Goal: Information Seeking & Learning: Check status

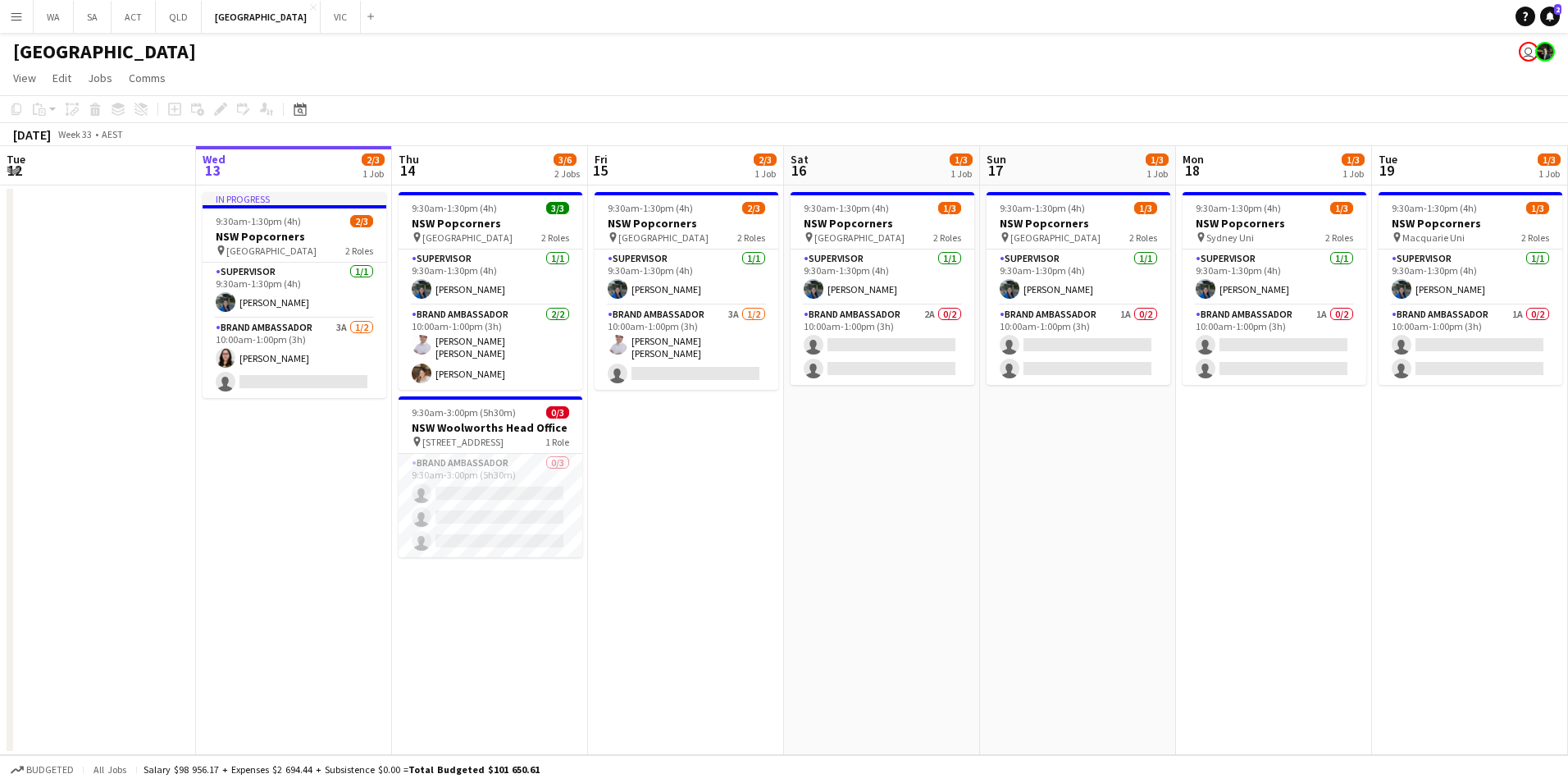
drag, startPoint x: 51, startPoint y: 138, endPoint x: 59, endPoint y: 133, distance: 9.4
click at [51, 138] on div "[DATE]" at bounding box center [31, 134] width 38 height 17
click at [95, 136] on span "Week 33" at bounding box center [74, 134] width 41 height 13
click at [304, 105] on icon at bounding box center [299, 109] width 13 height 13
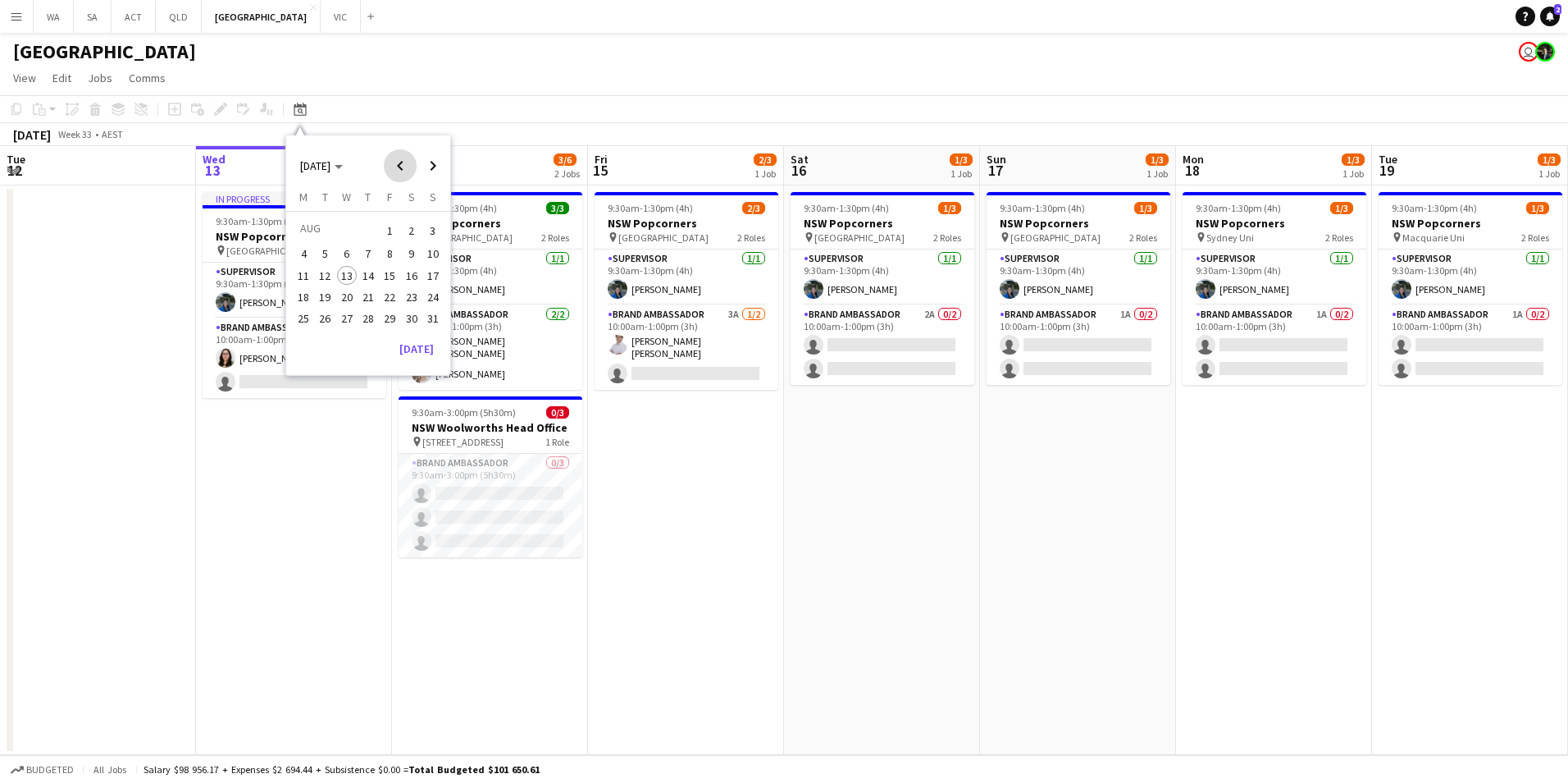
click at [391, 171] on span "Previous month" at bounding box center [401, 166] width 33 height 33
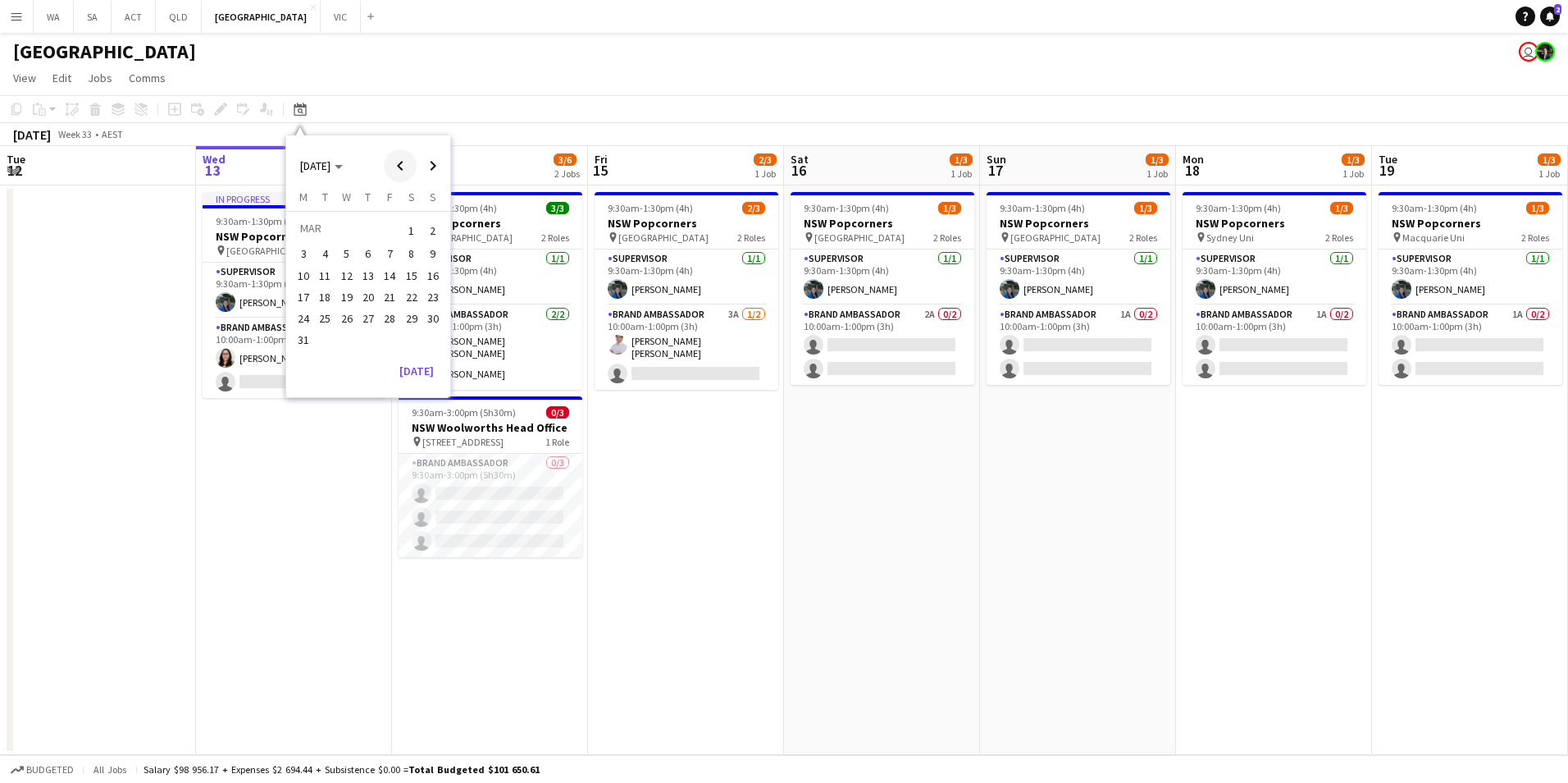
click at [391, 171] on span "Previous month" at bounding box center [401, 166] width 33 height 33
click at [427, 223] on span "1" at bounding box center [433, 231] width 20 height 23
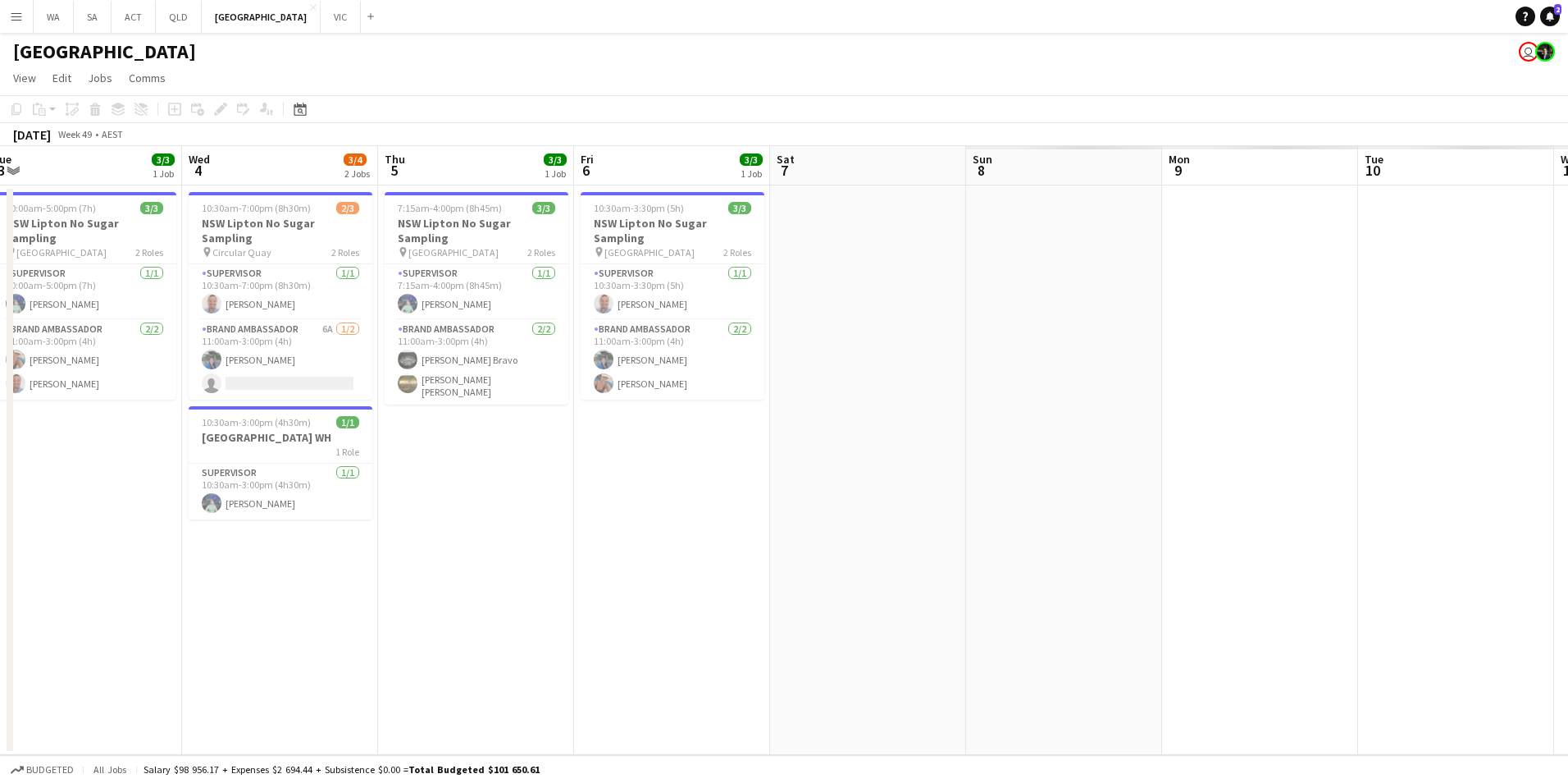
drag, startPoint x: 1202, startPoint y: 575, endPoint x: 184, endPoint y: 525, distance: 1019.2
click at [184, 525] on app-calendar-viewport "Sat 30 Sun 1 Mon 2 1/1 1 Job Tue 3 3/3 1 Job Wed 4 3/4 2 Jobs Thu 5 3/3 1 Job F…" at bounding box center [784, 450] width 1568 height 609
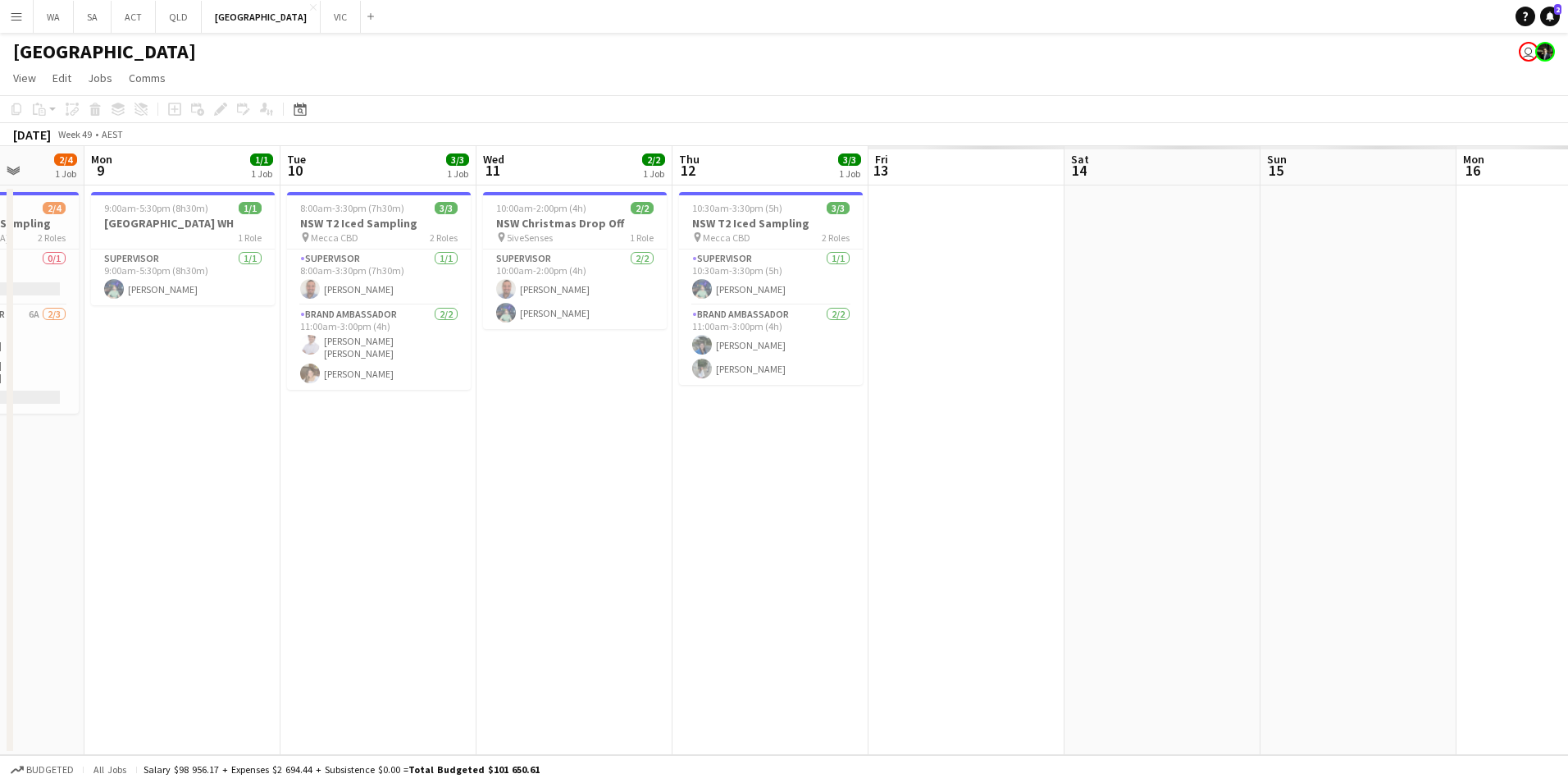
scroll to position [0, 583]
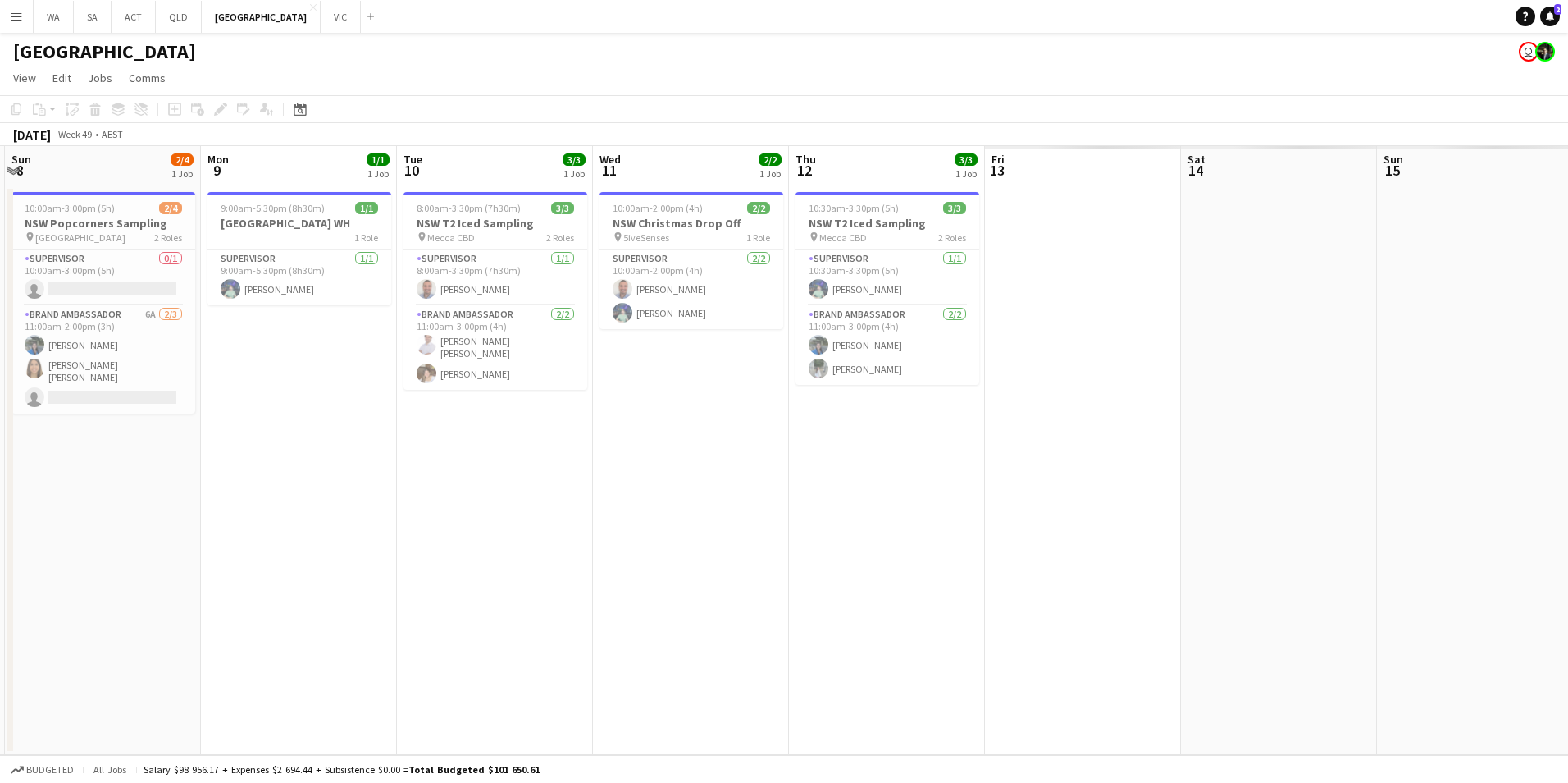
drag, startPoint x: 1059, startPoint y: 513, endPoint x: 98, endPoint y: 559, distance: 962.1
click at [98, 559] on app-calendar-viewport "Thu 5 3/3 1 Job Fri 6 3/3 1 Job Sat 7 Sun 8 2/4 1 Job Mon 9 1/1 1 Job Tue 10 3/…" at bounding box center [784, 450] width 1568 height 609
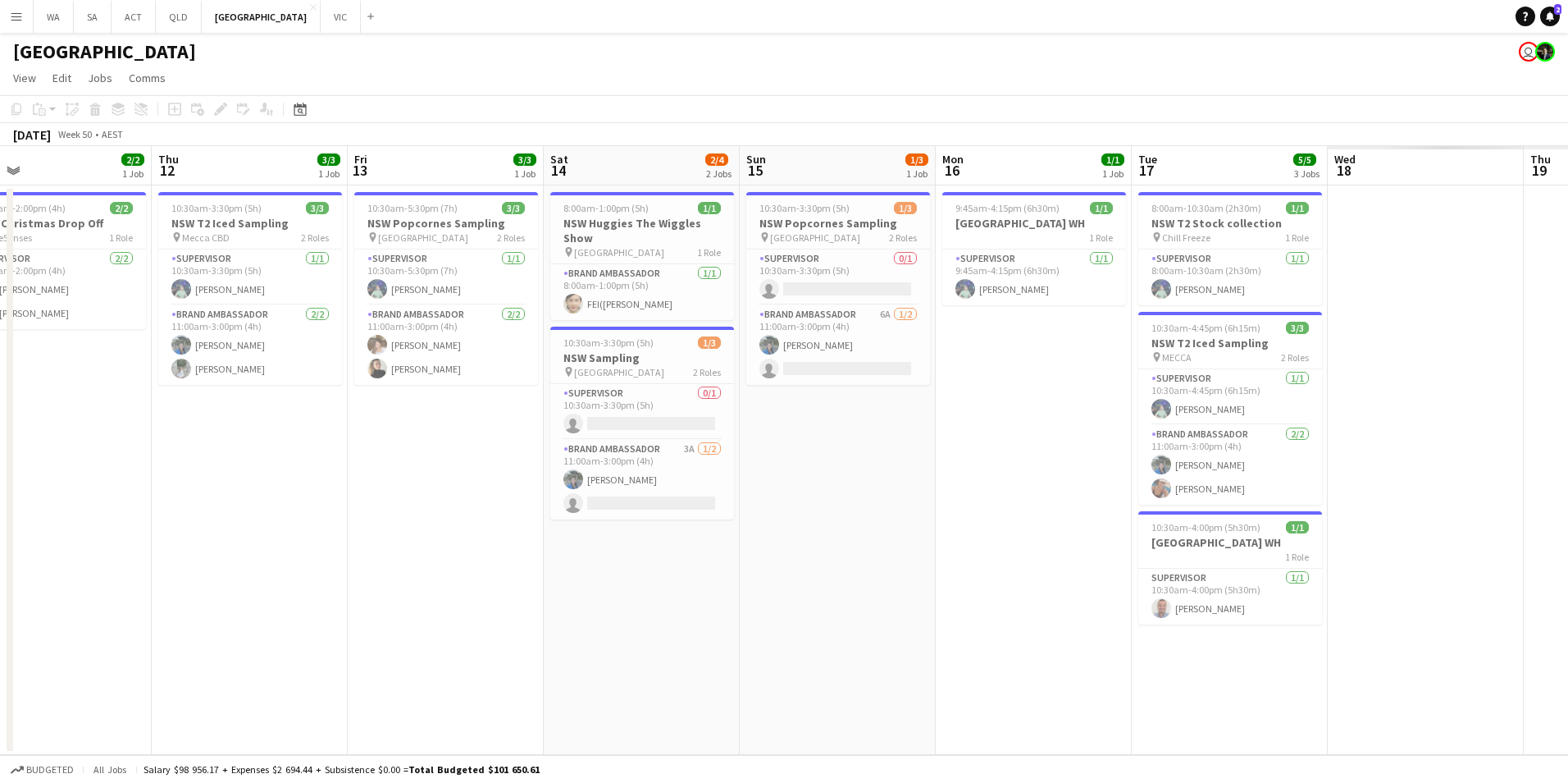
scroll to position [0, 536]
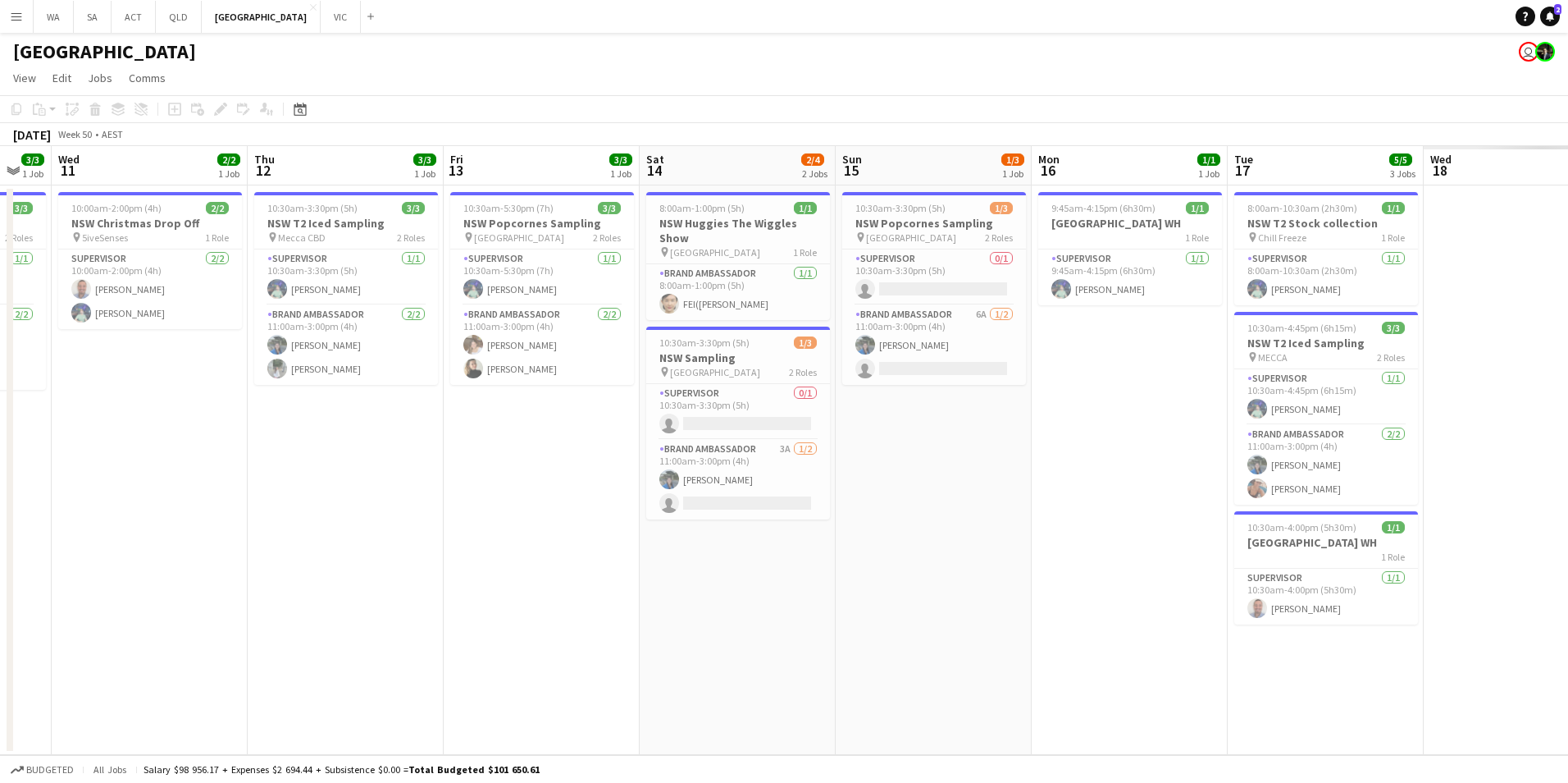
drag, startPoint x: 1004, startPoint y: 575, endPoint x: 463, endPoint y: 593, distance: 541.3
click at [463, 593] on app-calendar-viewport "Sun 8 2/4 1 Job Mon 9 1/1 1 Job Tue 10 3/3 1 Job Wed 11 2/2 1 Job Thu 12 3/3 1 …" at bounding box center [784, 450] width 1568 height 609
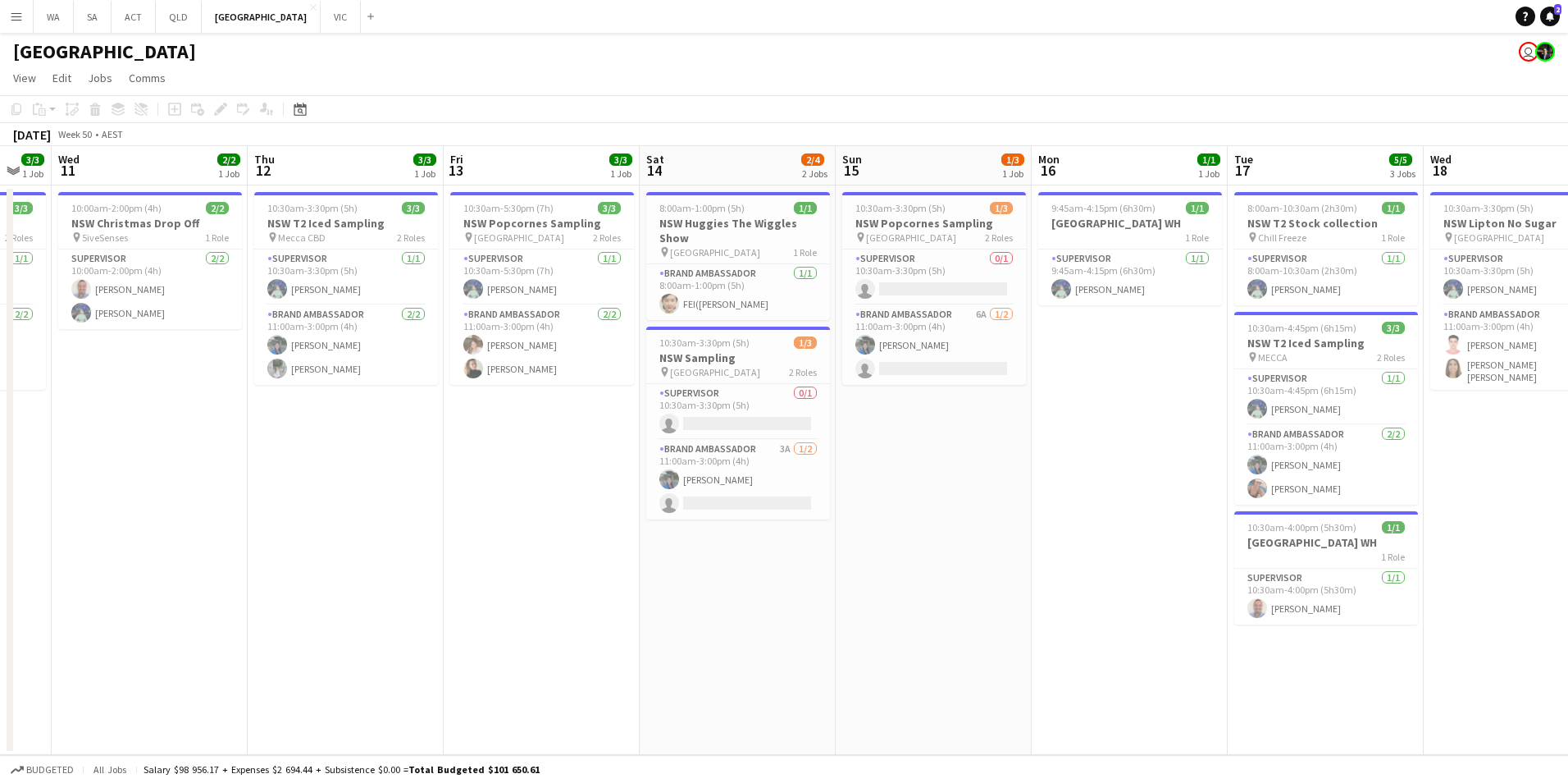
scroll to position [0, 624]
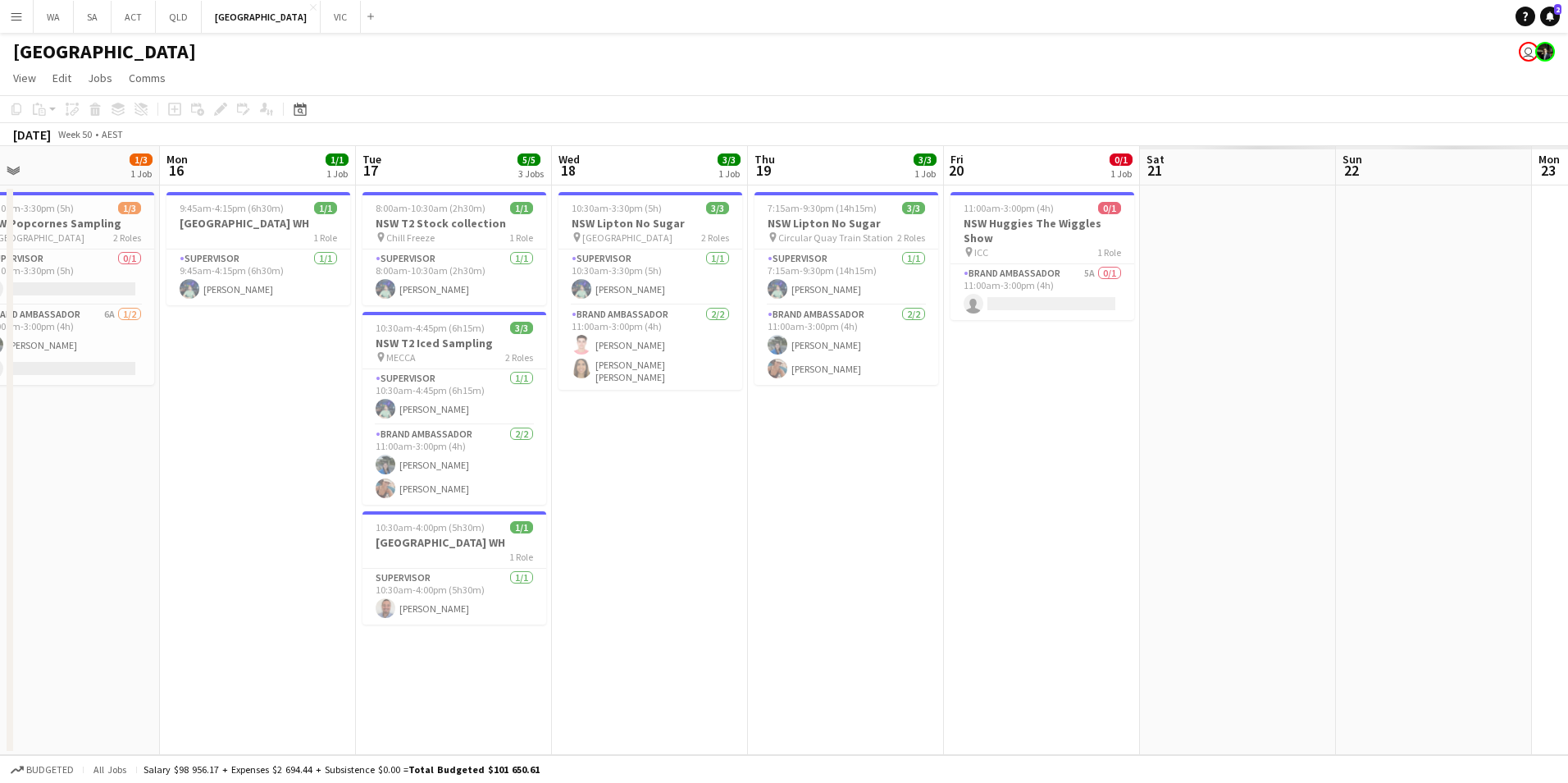
drag, startPoint x: 916, startPoint y: 697, endPoint x: 0, endPoint y: 593, distance: 921.9
click at [0, 593] on html "Menu Boards Boards Boards All jobs Status Workforce Workforce My Workforce Recr…" at bounding box center [784, 391] width 1568 height 783
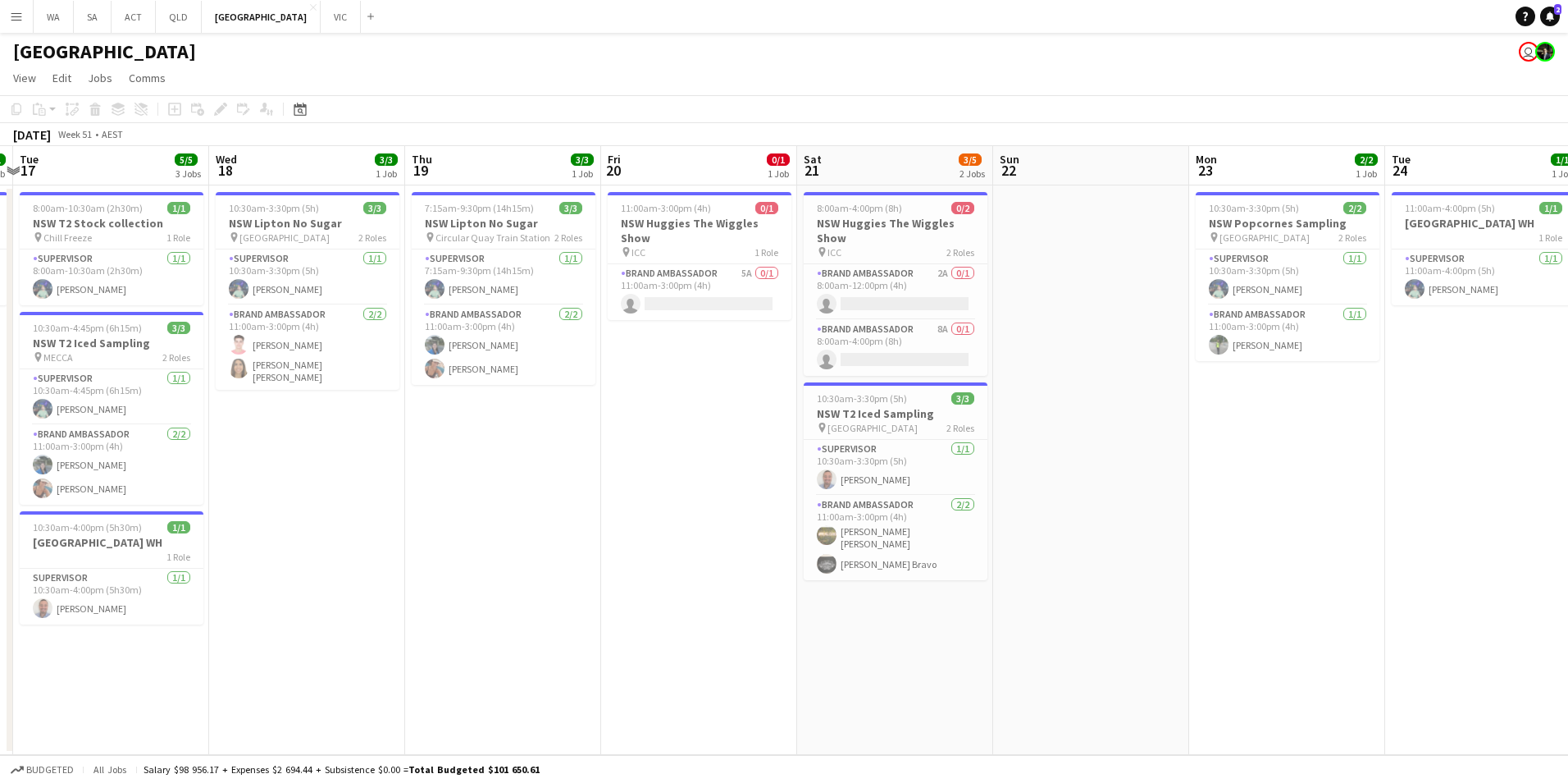
drag, startPoint x: 1053, startPoint y: 554, endPoint x: 314, endPoint y: 540, distance: 739.1
click at [314, 540] on app-calendar-viewport "Sat 14 2/4 2 Jobs Sun 15 1/3 1 Job Mon 16 1/1 1 Job Tue 17 5/5 3 Jobs Wed 18 3/…" at bounding box center [784, 450] width 1568 height 609
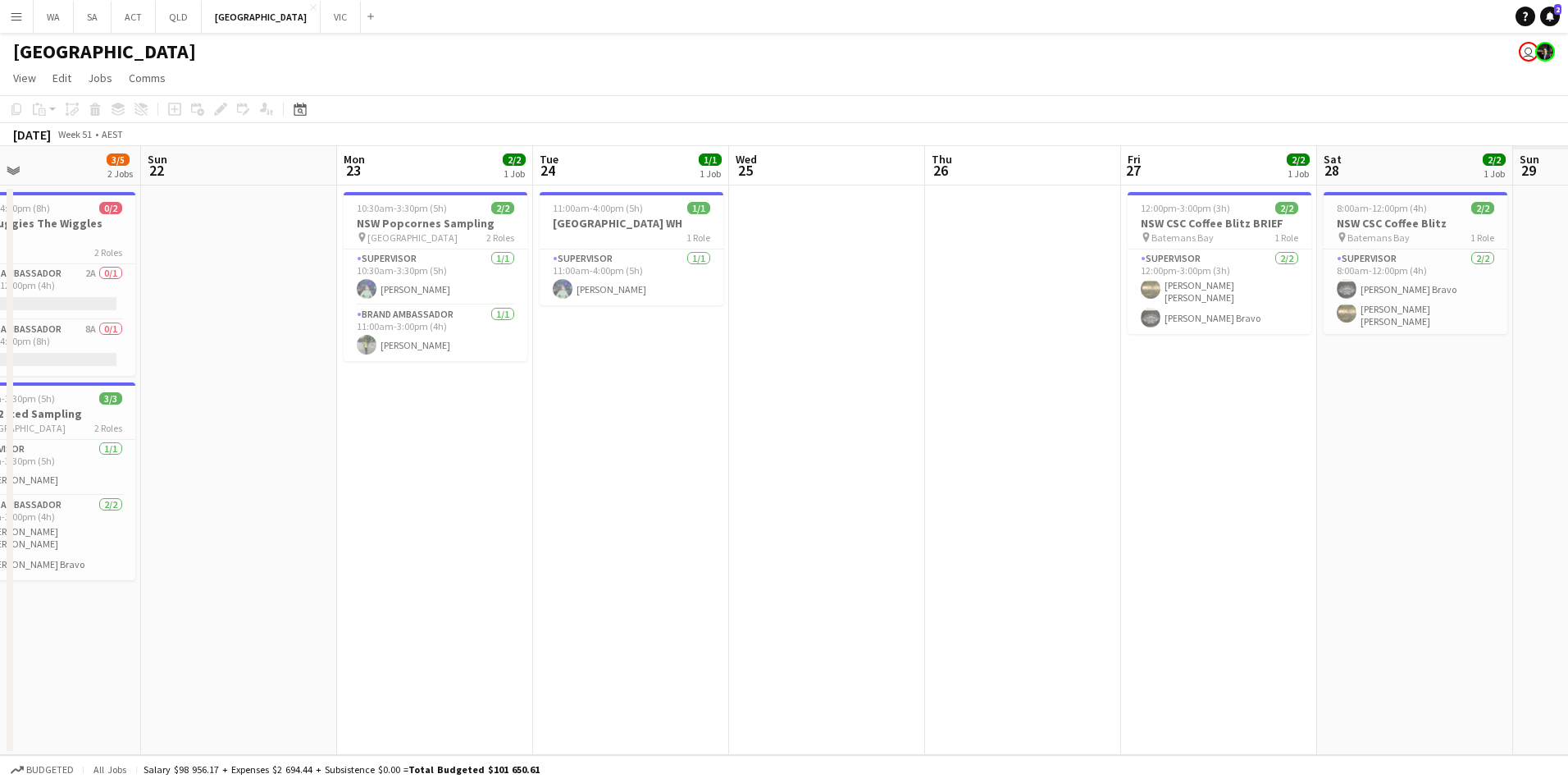
scroll to position [0, 498]
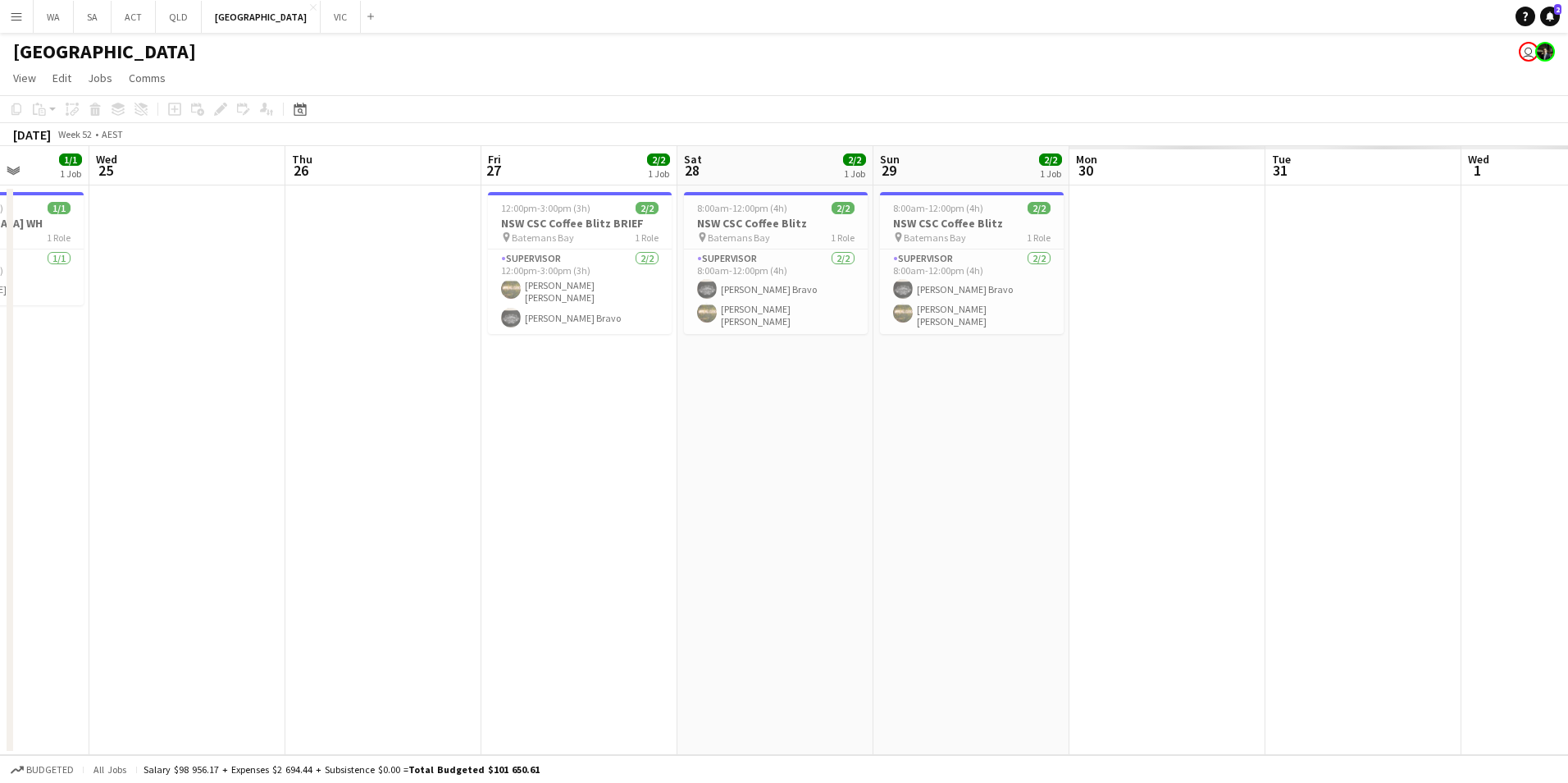
drag, startPoint x: 1110, startPoint y: 499, endPoint x: 36, endPoint y: 543, distance: 1074.9
click at [36, 543] on app-calendar-viewport "Sun 22 Mon 23 2/2 1 Job Tue 24 1/1 1 Job Wed 25 Thu 26 Fri 27 2/2 1 Job Sat 28 …" at bounding box center [784, 450] width 1568 height 609
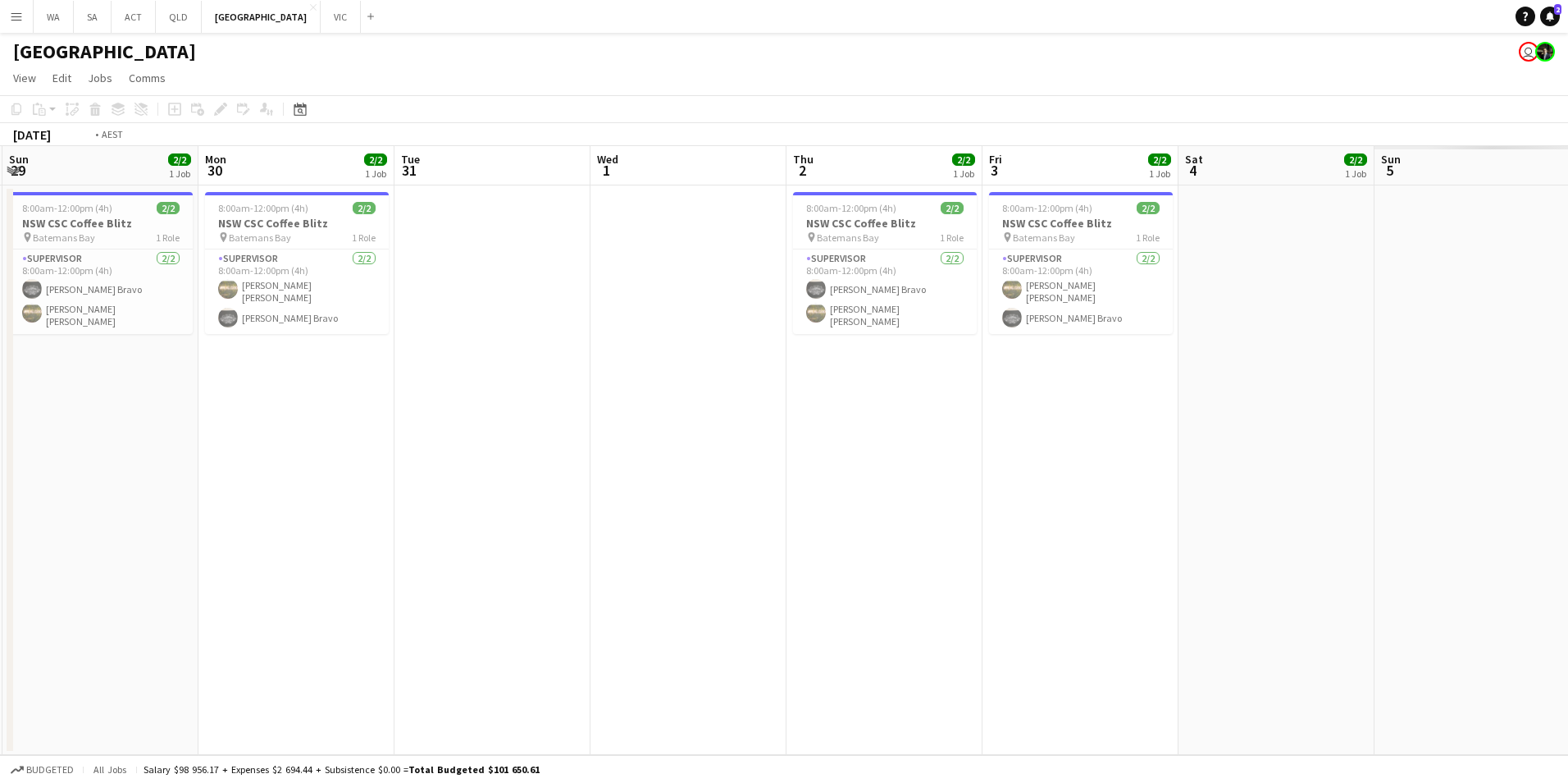
scroll to position [0, 458]
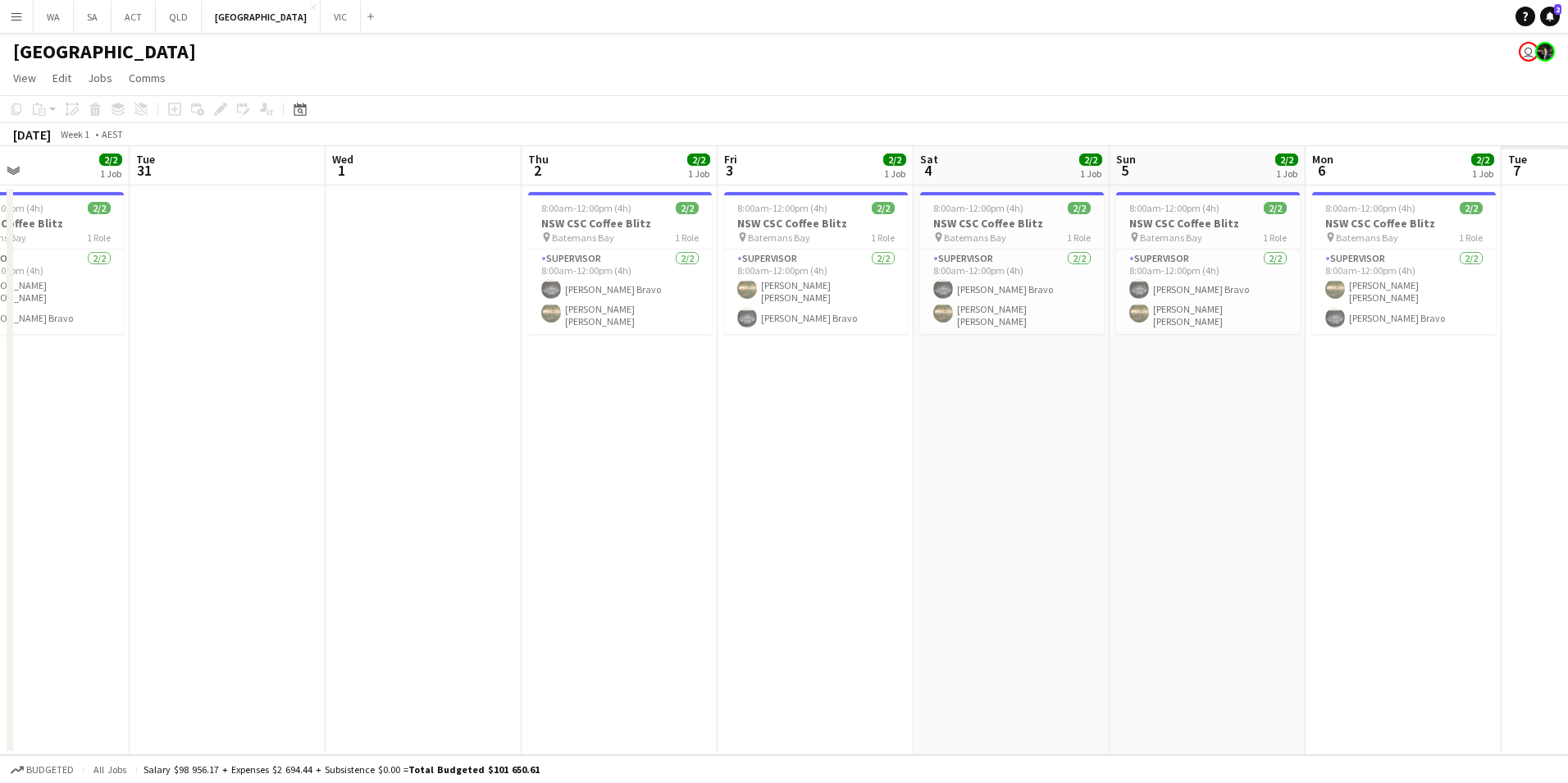
drag, startPoint x: 1378, startPoint y: 524, endPoint x: 242, endPoint y: 511, distance: 1136.1
click at [242, 511] on app-calendar-viewport "Sat 28 2/2 1 Job Sun 29 2/2 1 Job Mon 30 2/2 1 Job Tue 31 Wed 1 Thu 2 2/2 1 Job…" at bounding box center [784, 450] width 1568 height 609
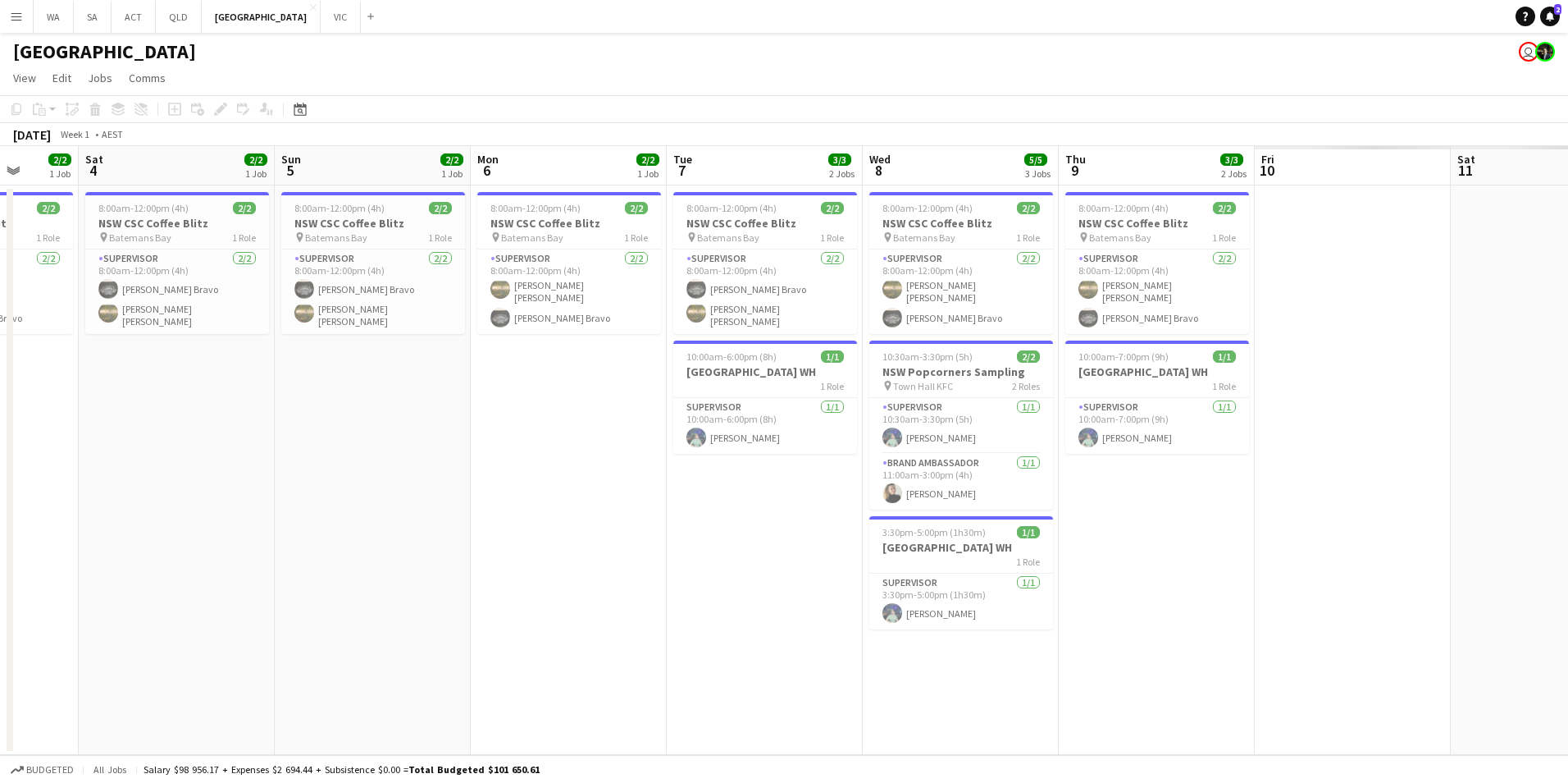
scroll to position [0, 530]
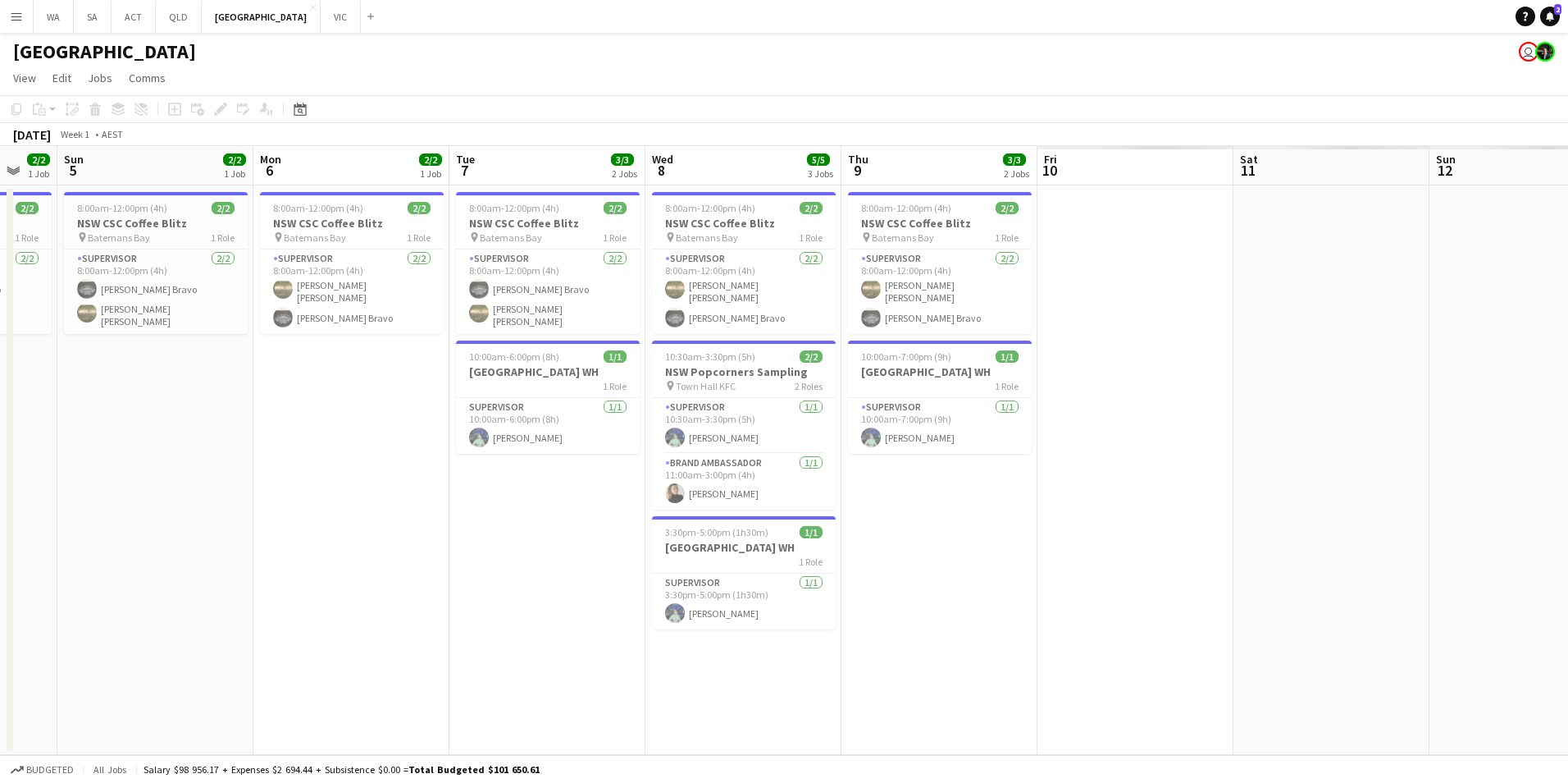
drag, startPoint x: 1163, startPoint y: 488, endPoint x: -3, endPoint y: 528, distance: 1166.7
click at [0, 528] on html "Menu Boards Boards Boards All jobs Status Workforce Workforce My Workforce Recr…" at bounding box center [784, 391] width 1568 height 783
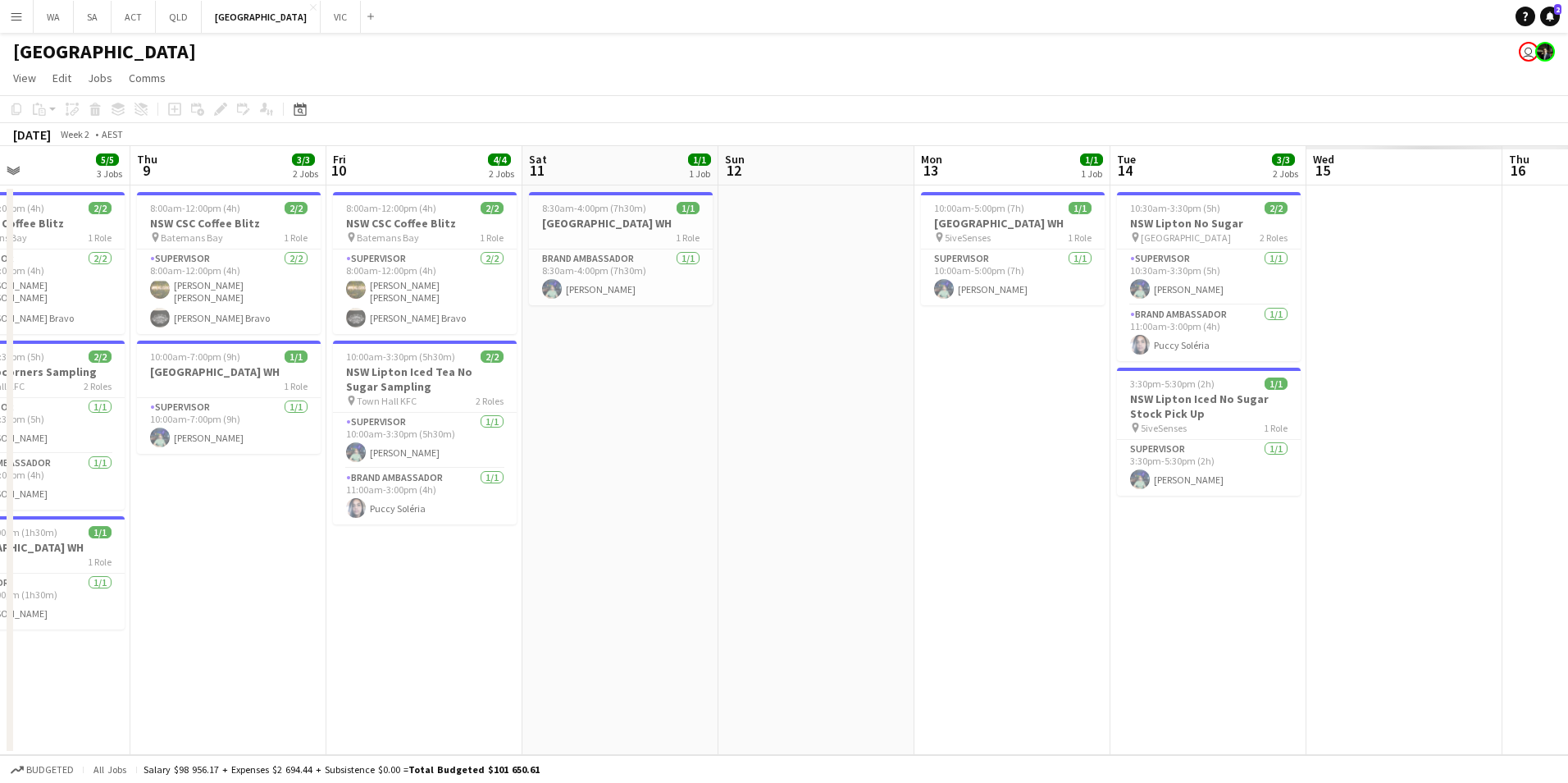
drag, startPoint x: 701, startPoint y: 592, endPoint x: 233, endPoint y: 582, distance: 468.1
click at [233, 582] on app-calendar-viewport "Sun 5 2/2 1 Job Mon 6 2/2 1 Job Tue 7 3/3 2 Jobs Wed 8 5/5 3 Jobs Thu 9 3/3 2 J…" at bounding box center [784, 450] width 1568 height 609
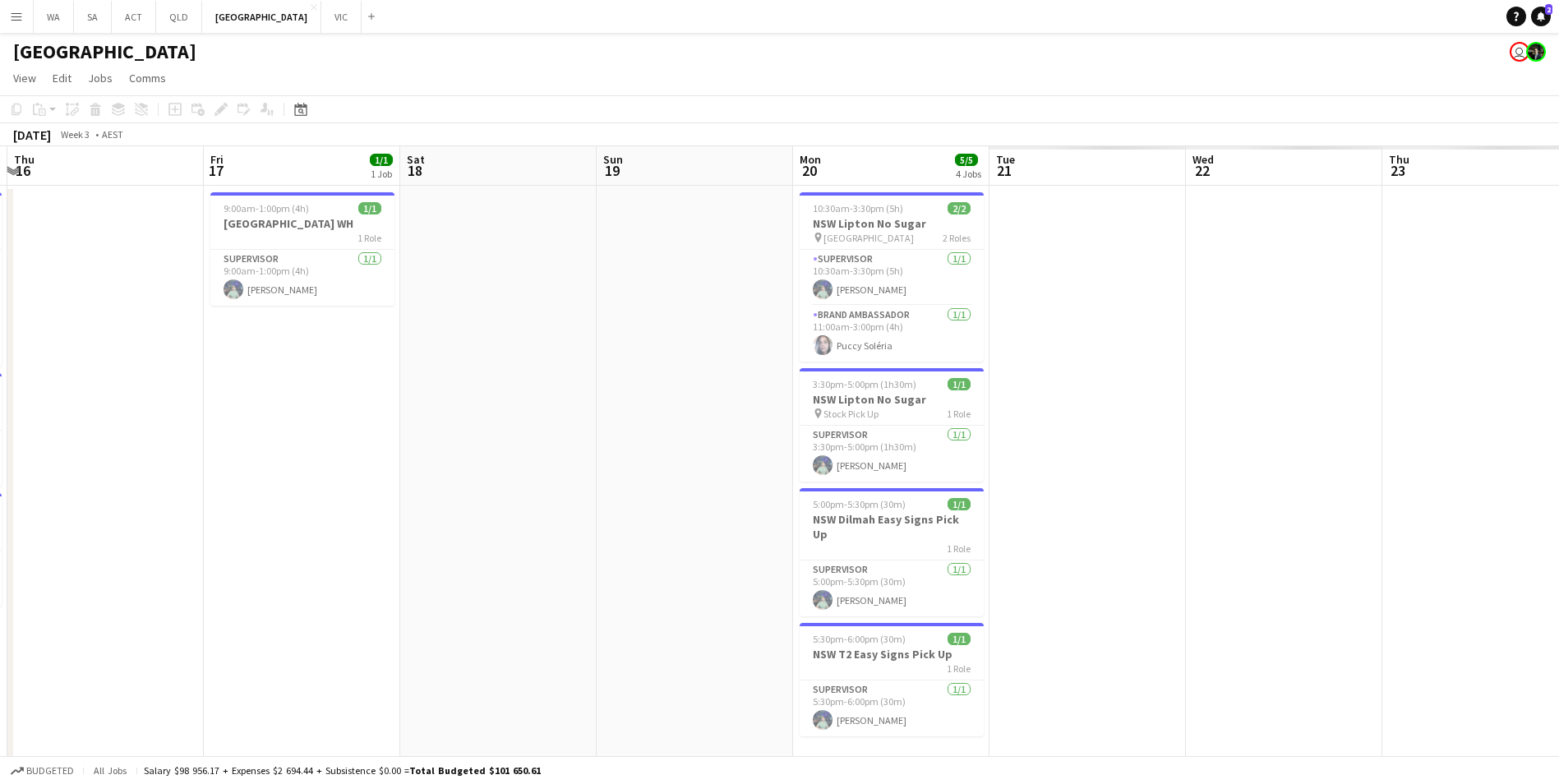
scroll to position [0, 590]
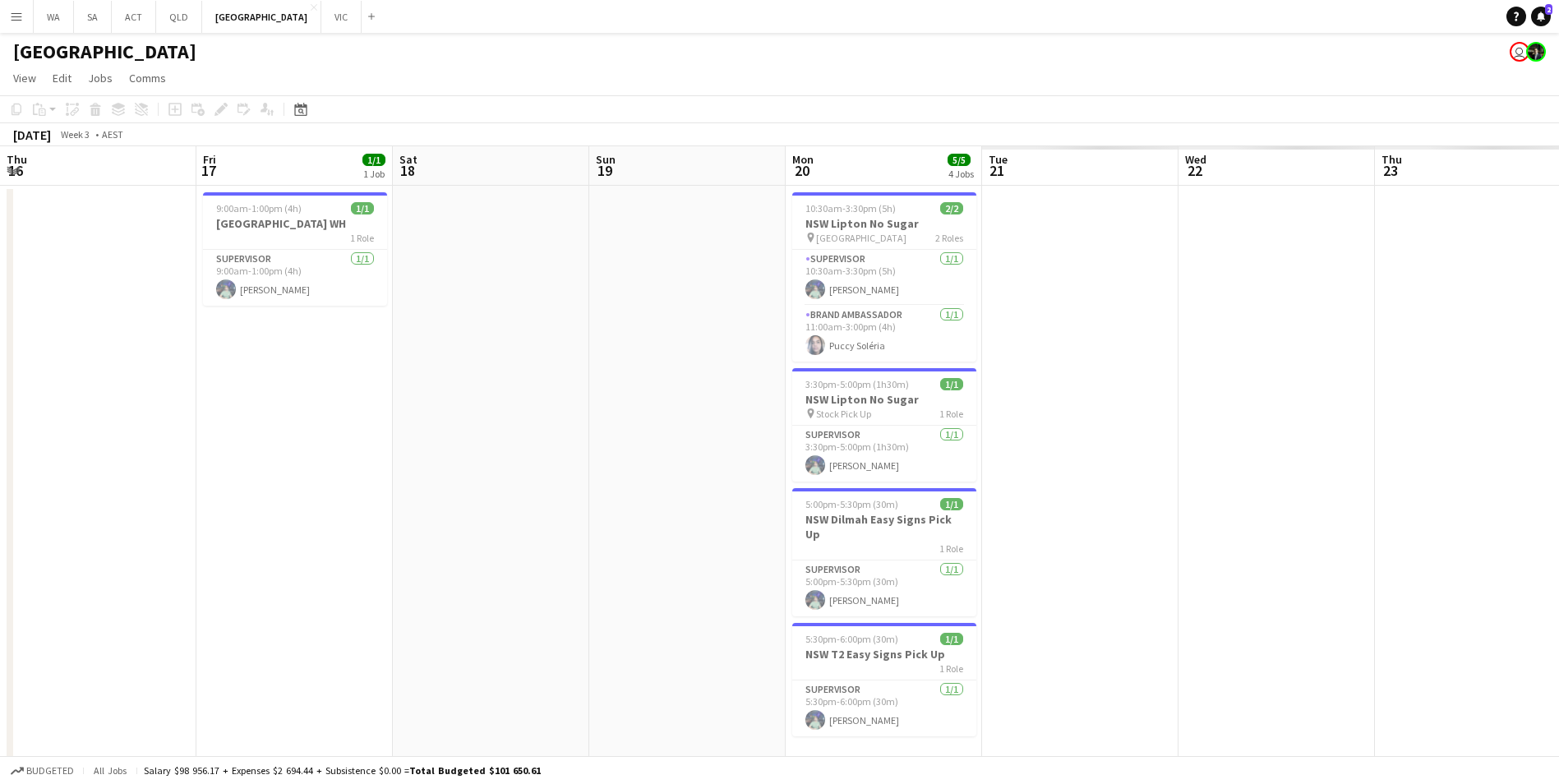
drag, startPoint x: 1182, startPoint y: 602, endPoint x: 70, endPoint y: 570, distance: 1112.5
click at [70, 570] on app-calendar-viewport "Mon 13 1/1 1 Job Tue 14 3/3 2 Jobs Wed 15 4/4 3 Jobs Thu 16 Fri 17 1/1 1 Job Sa…" at bounding box center [780, 467] width 1559 height 642
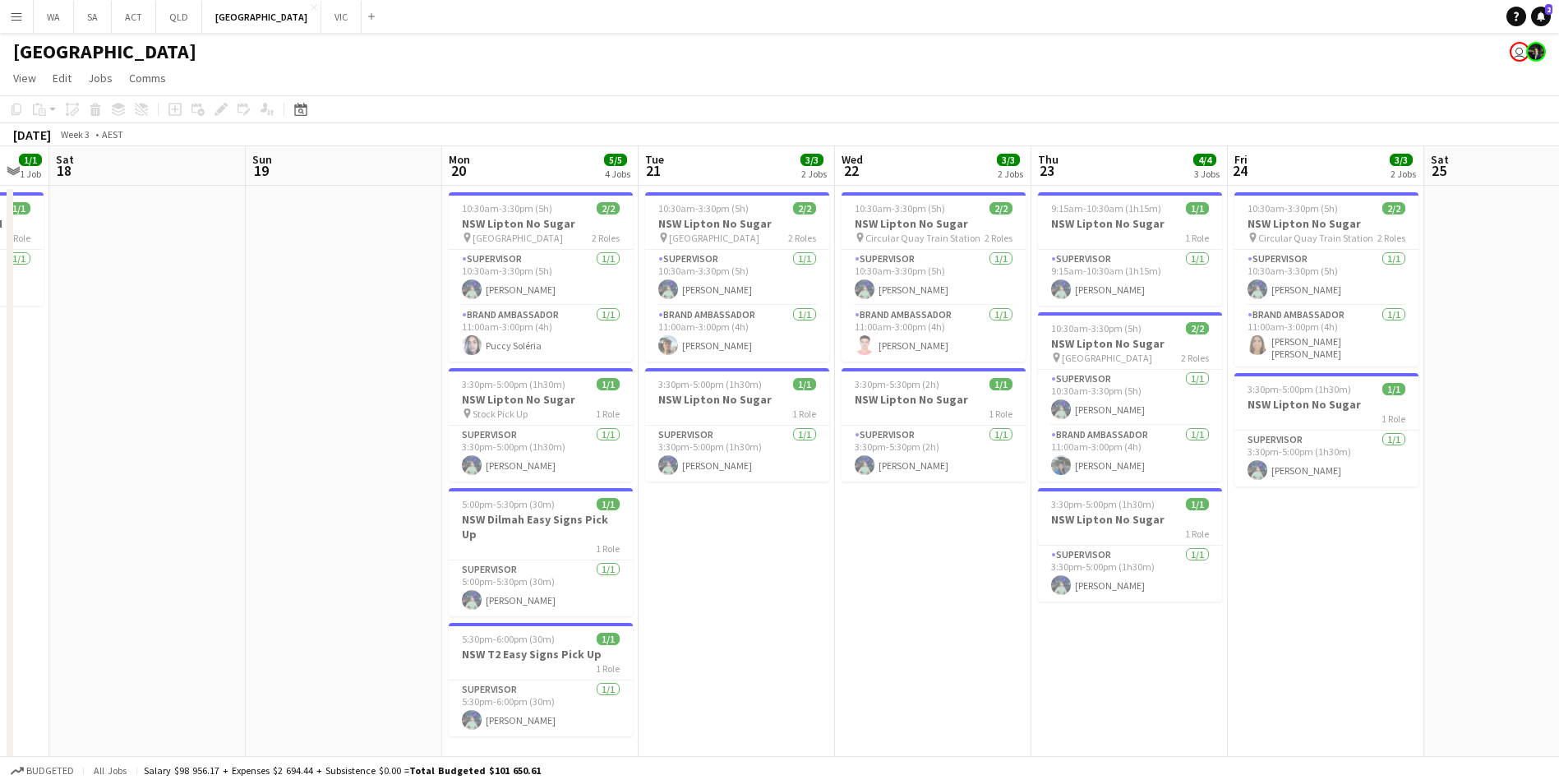
scroll to position [0, 542]
drag, startPoint x: 1285, startPoint y: 622, endPoint x: 548, endPoint y: 617, distance: 737.0
click at [548, 617] on app-calendar-viewport "Wed 15 4/4 3 Jobs Thu 16 Fri 17 1/1 1 Job Sat 18 Sun 19 Mon 20 5/5 4 Jobs Tue 2…" at bounding box center [780, 467] width 1559 height 642
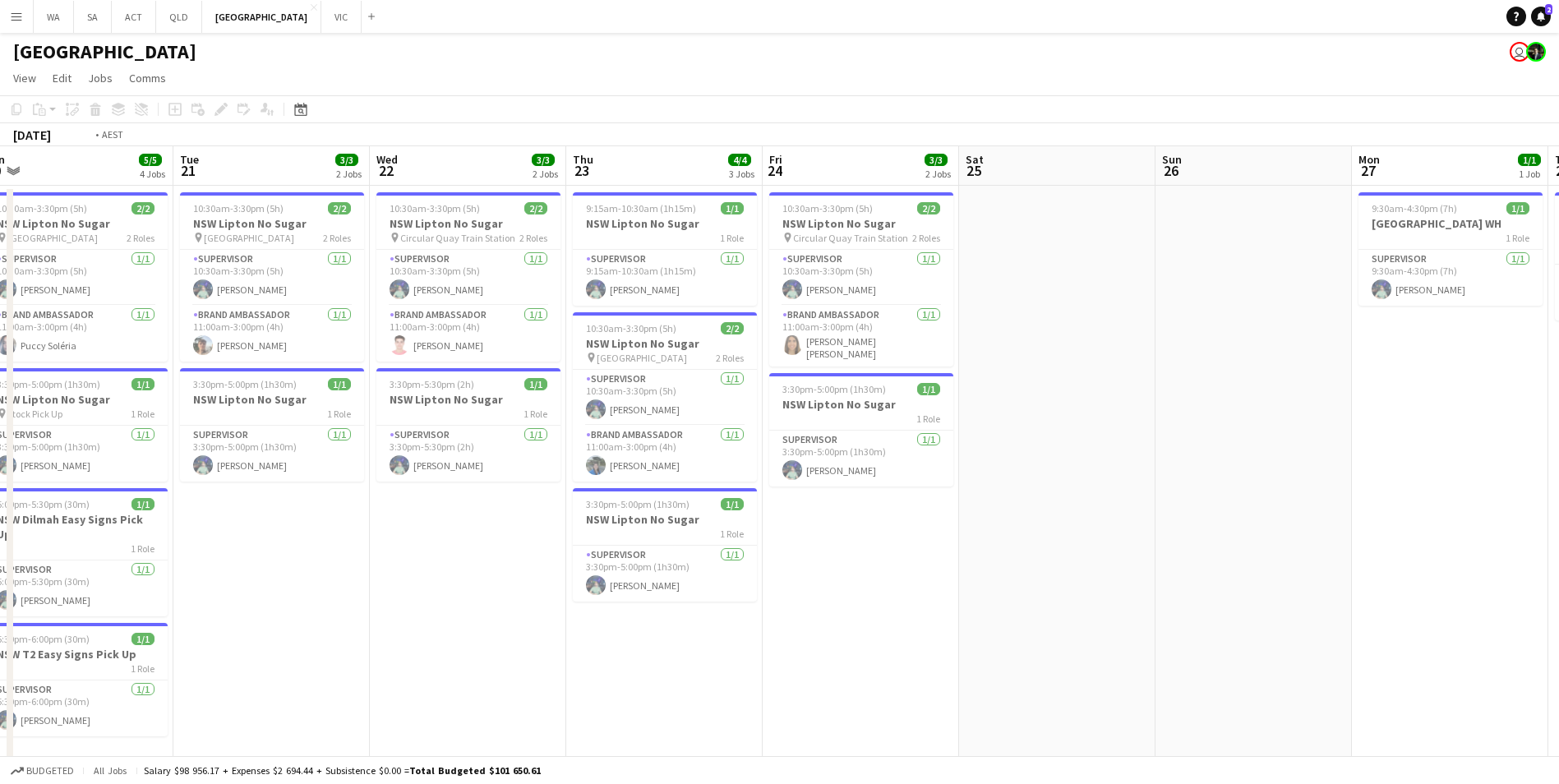
scroll to position [0, 621]
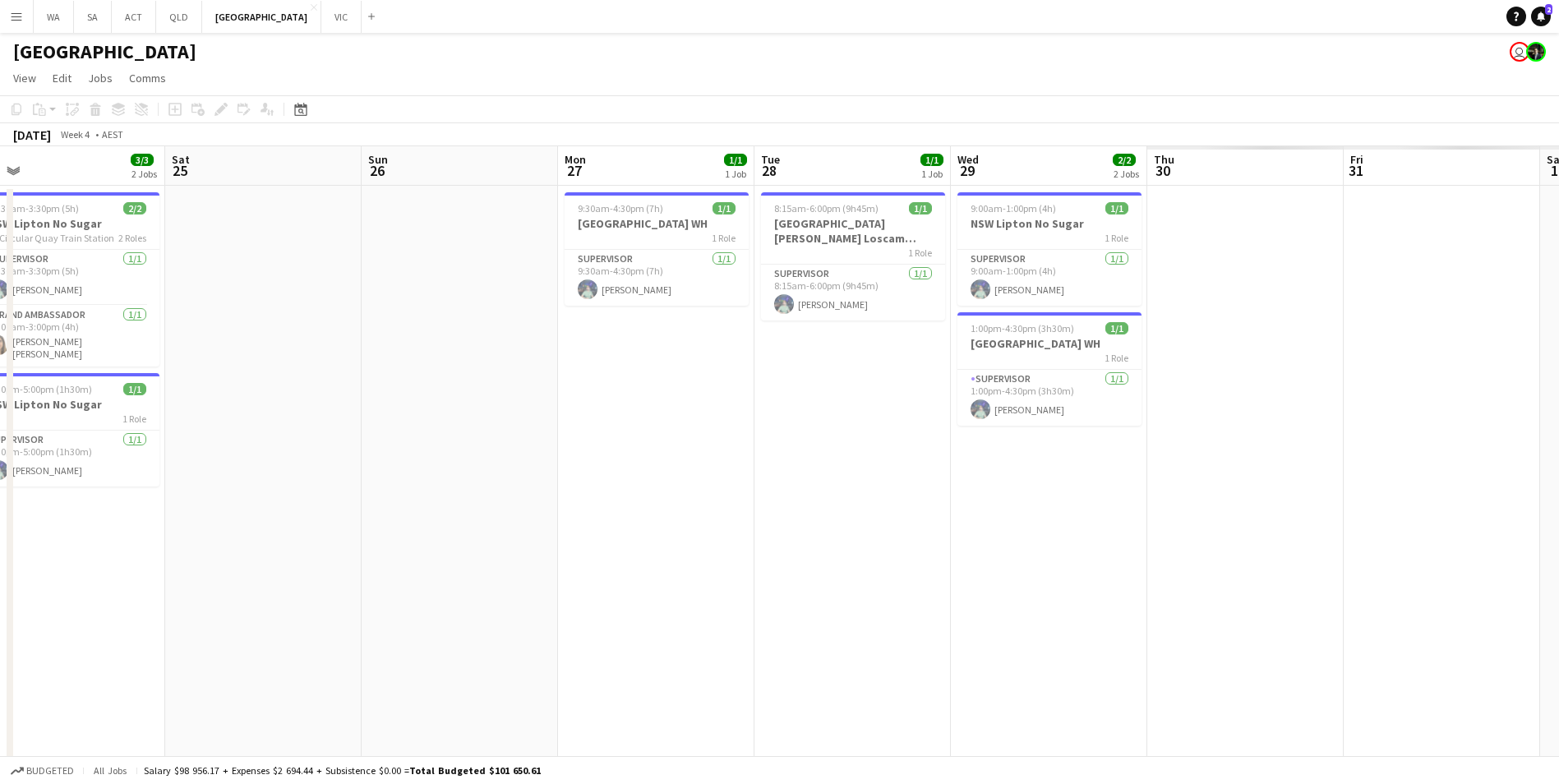
drag, startPoint x: 1276, startPoint y: 636, endPoint x: 412, endPoint y: 636, distance: 864.0
click at [412, 636] on app-calendar-viewport "Tue 21 3/3 2 Jobs Wed 22 3/3 2 Jobs Thu 23 4/4 3 Jobs Fri 24 3/3 2 Jobs Sat 25 …" at bounding box center [780, 467] width 1559 height 642
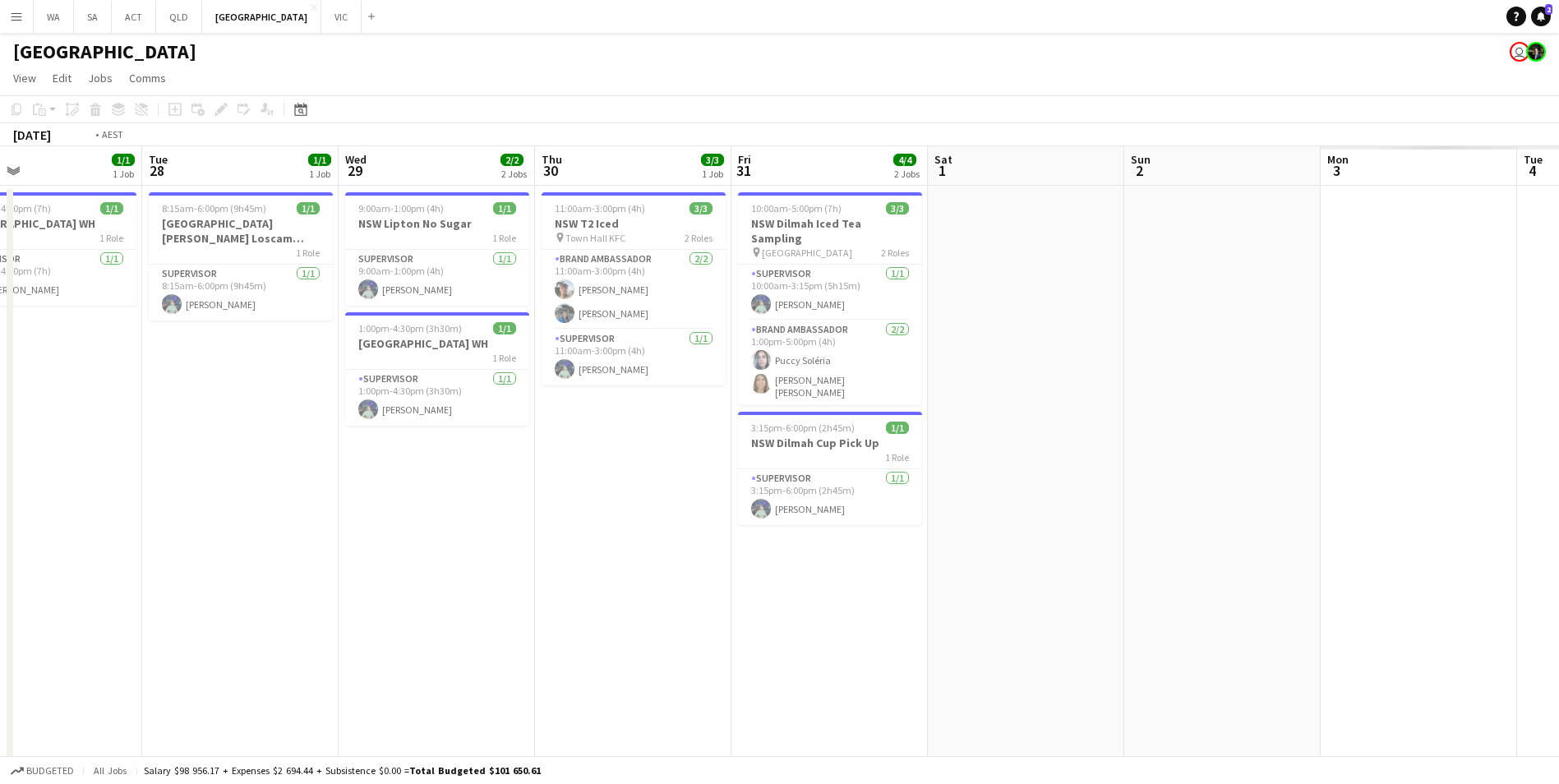
drag, startPoint x: 1199, startPoint y: 700, endPoint x: 584, endPoint y: 698, distance: 615.0
click at [584, 698] on app-calendar-viewport "Fri 24 3/3 2 Jobs Sat 25 Sun 26 Mon 27 1/1 1 Job Tue 28 1/1 1 Job Wed 29 2/2 2 …" at bounding box center [780, 467] width 1559 height 642
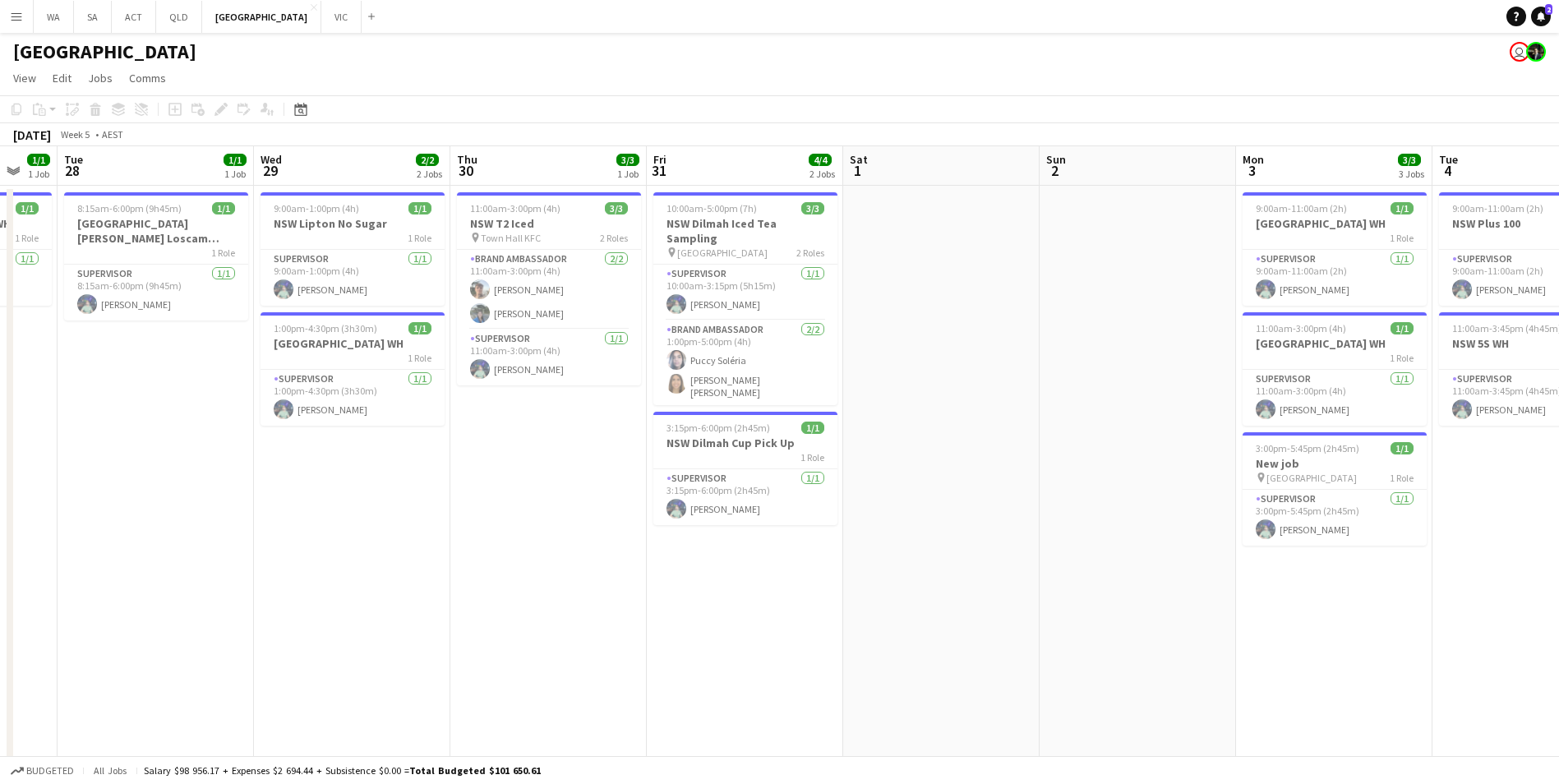
drag, startPoint x: 1162, startPoint y: 616, endPoint x: 588, endPoint y: 644, distance: 574.7
click at [588, 644] on app-calendar-viewport "Sat 25 Sun 26 Mon 27 1/1 1 Job Tue 28 1/1 1 Job Wed 29 2/2 2 Jobs Thu 30 3/3 1 …" at bounding box center [780, 467] width 1559 height 642
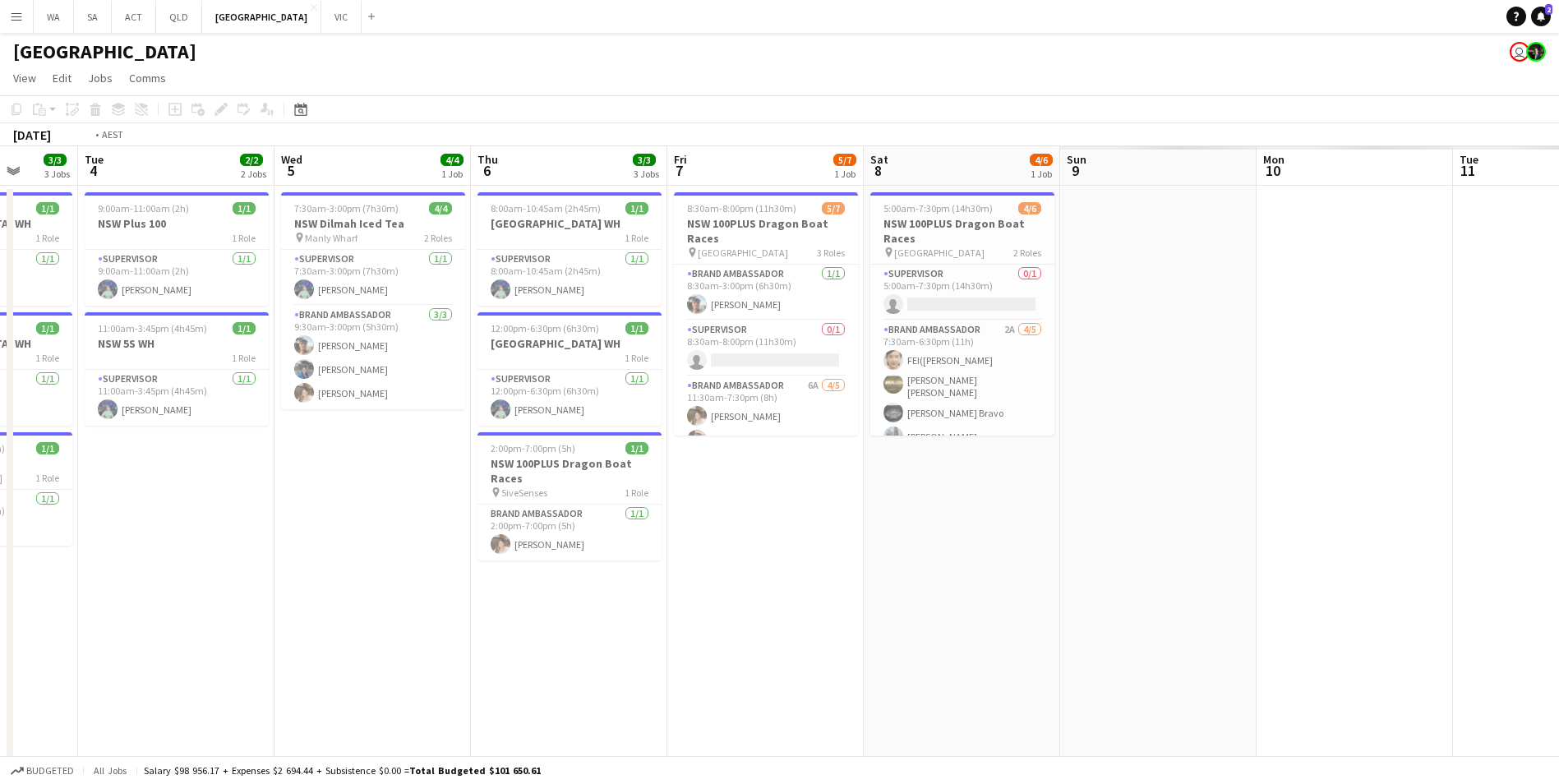
drag, startPoint x: 1119, startPoint y: 682, endPoint x: 6, endPoint y: 502, distance: 1127.5
click at [0, 509] on html "Menu Boards Boards Boards All jobs Status Workforce Workforce My Workforce Recr…" at bounding box center [780, 408] width 1559 height 816
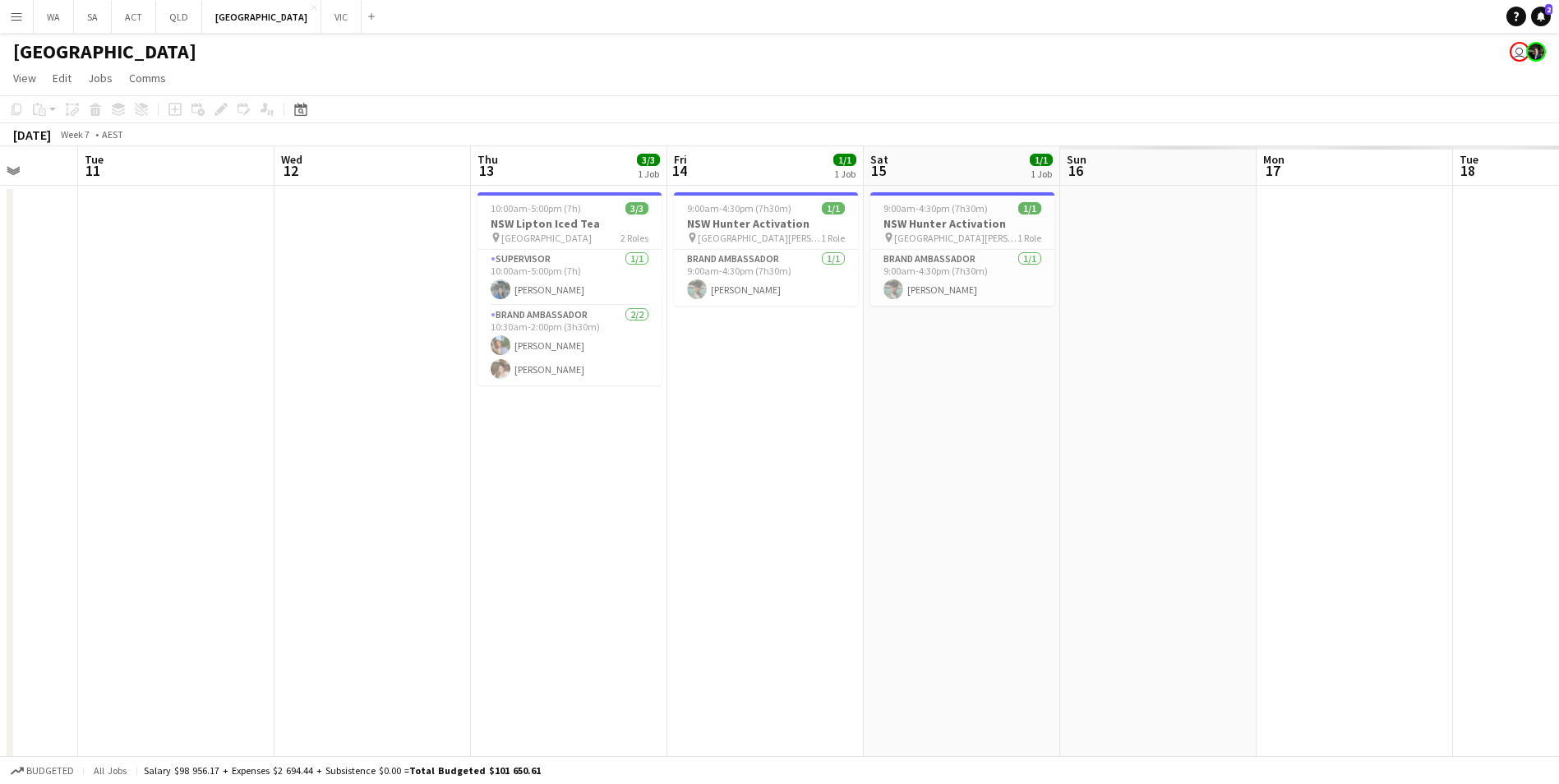
scroll to position [0, 562]
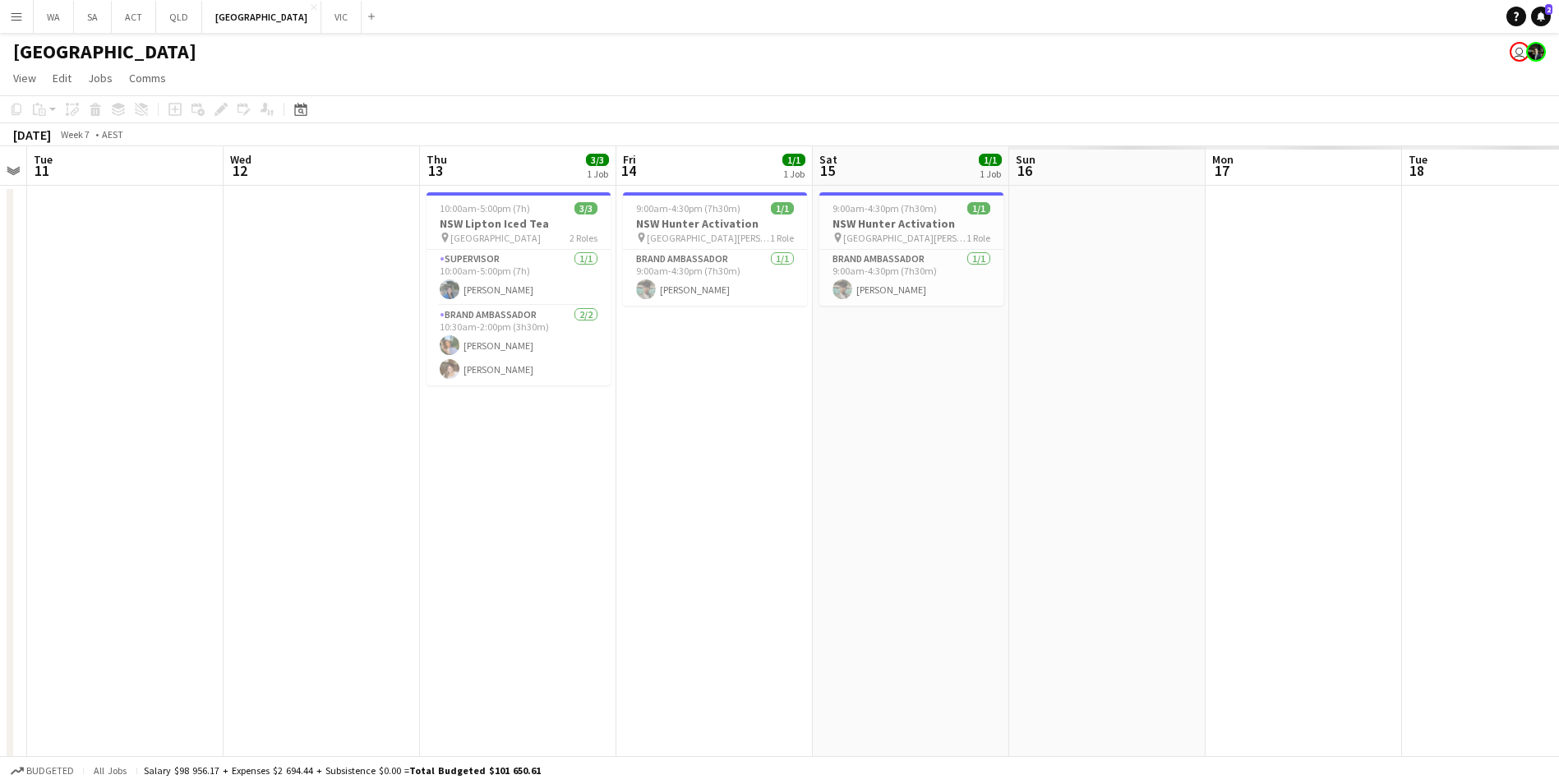
drag, startPoint x: -3, startPoint y: 538, endPoint x: 43, endPoint y: 442, distance: 106.5
click at [0, 452] on html "Menu Boards Boards Boards All jobs Status Workforce Workforce My Workforce Recr…" at bounding box center [780, 408] width 1559 height 816
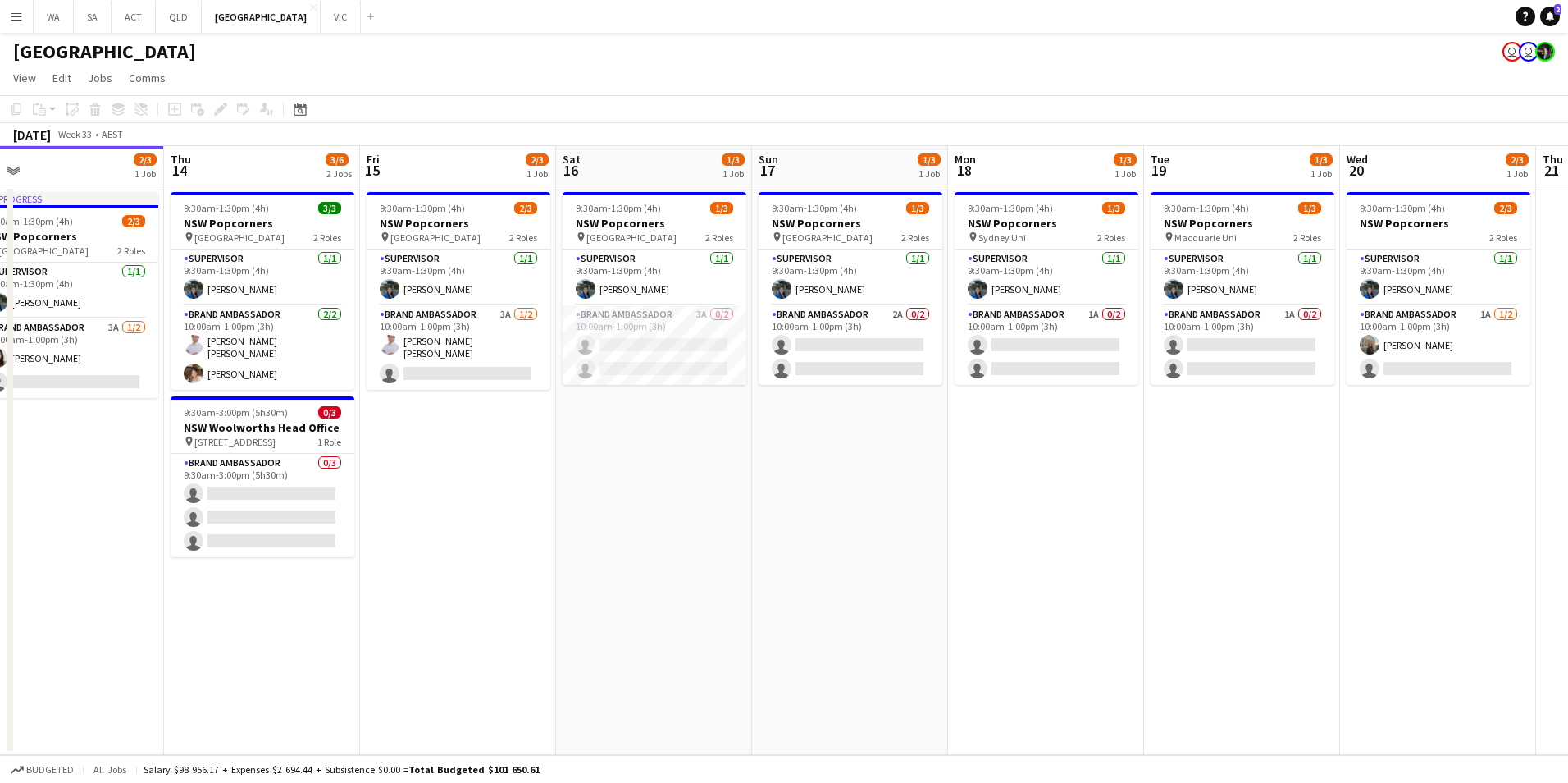
scroll to position [0, 461]
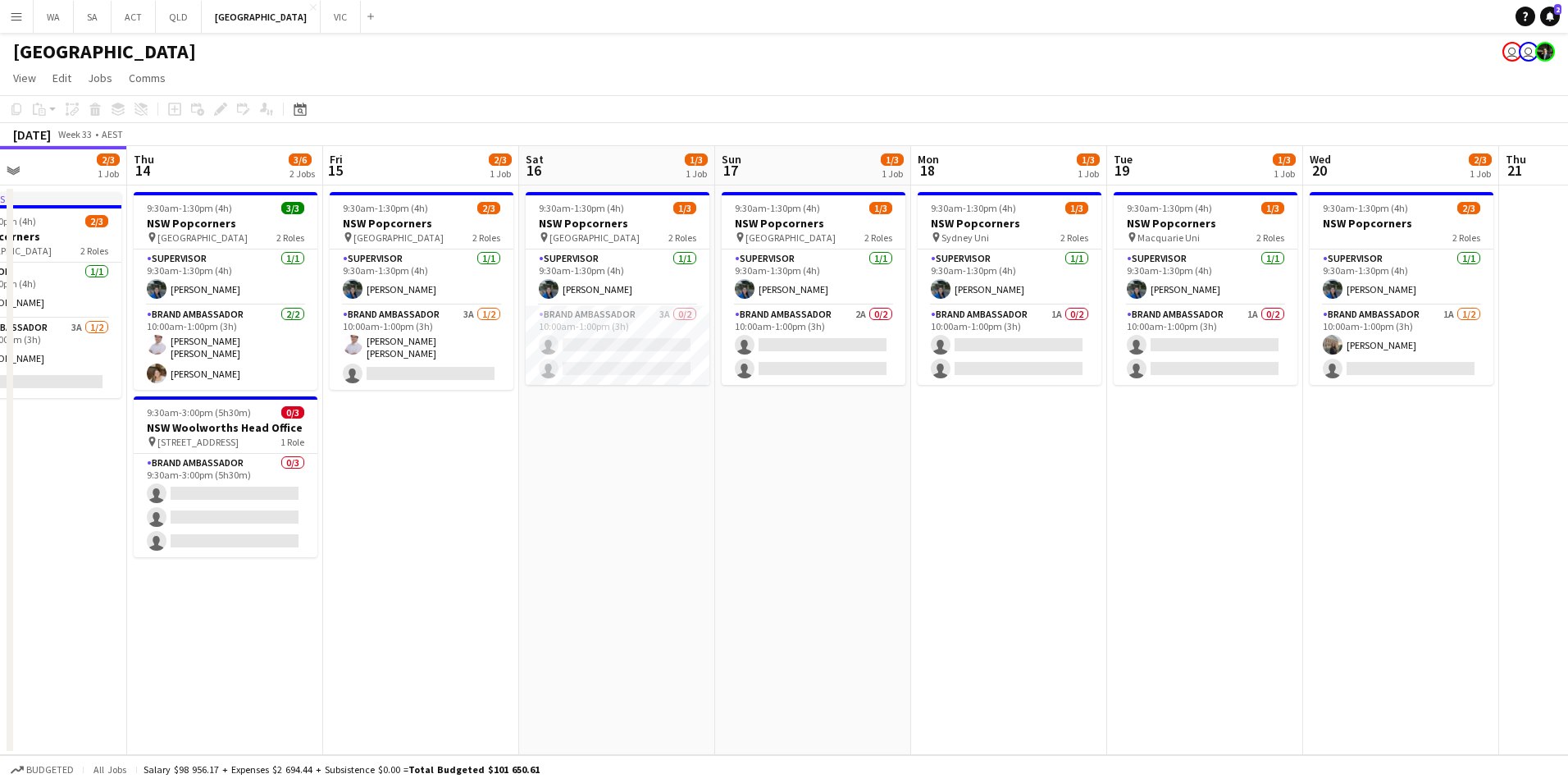
drag, startPoint x: 1017, startPoint y: 536, endPoint x: 752, endPoint y: 566, distance: 266.7
click at [752, 566] on app-calendar-viewport "Mon 11 0/1 1 Job Tue 12 Wed 13 2/3 1 Job Thu 14 3/6 2 Jobs Fri 15 2/3 1 Job Sat…" at bounding box center [784, 450] width 1568 height 609
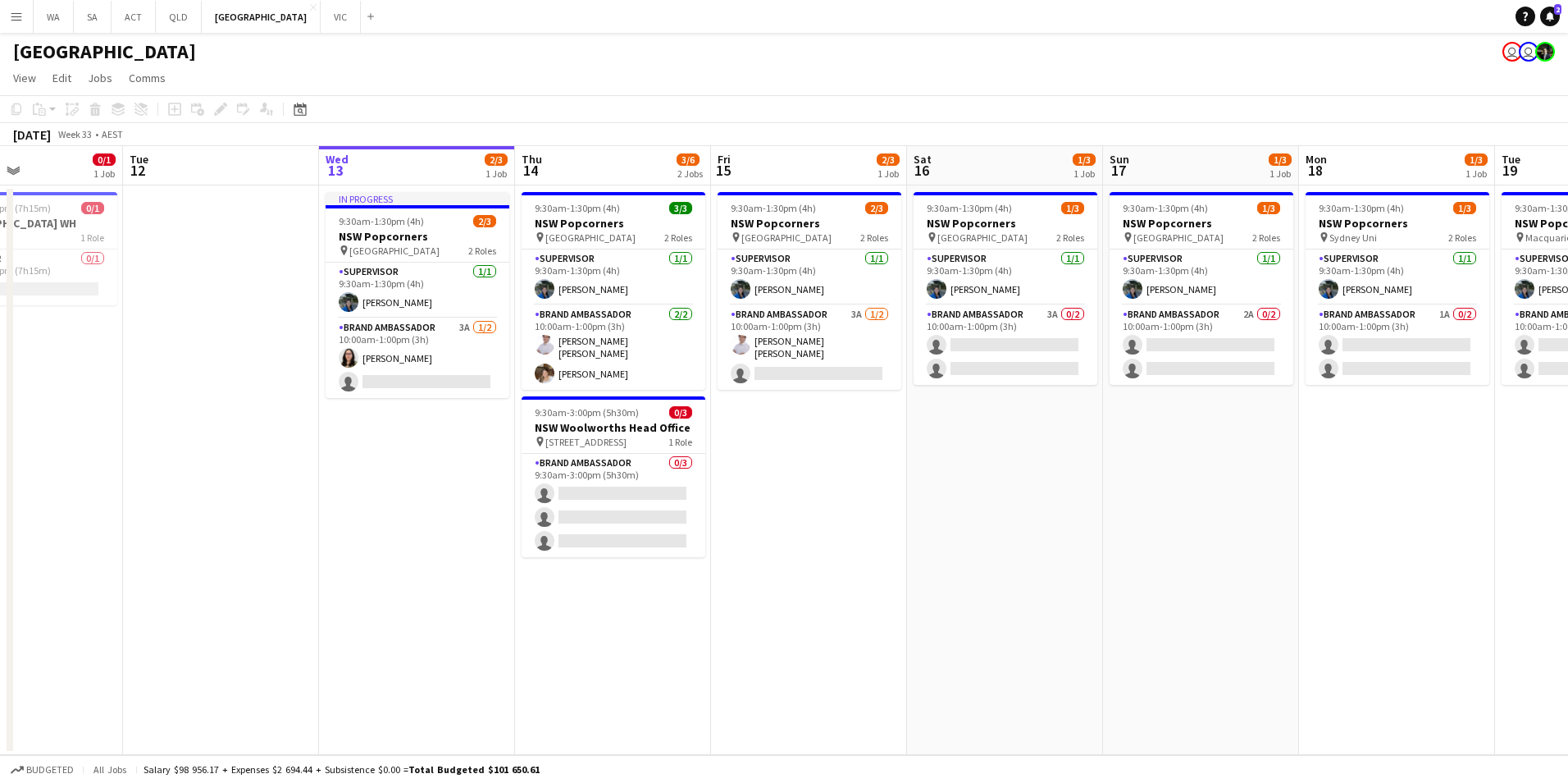
drag, startPoint x: 811, startPoint y: 602, endPoint x: 1199, endPoint y: 581, distance: 388.6
click at [1199, 581] on app-calendar-viewport "Sat 9 Sun 10 Mon 11 0/1 1 Job Tue 12 Wed 13 2/3 1 Job Thu 14 3/6 2 Jobs Fri 15 …" at bounding box center [784, 450] width 1568 height 609
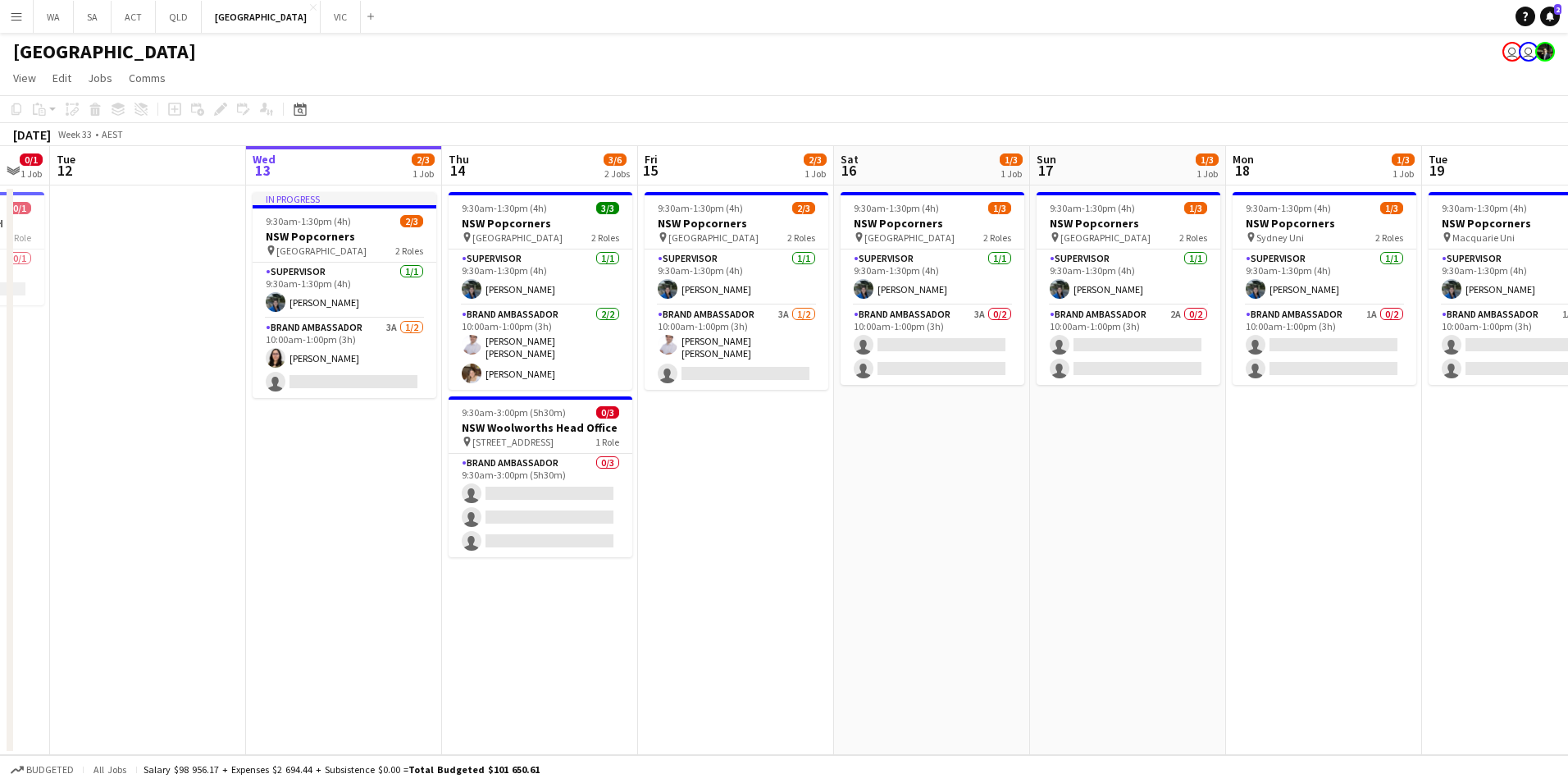
drag, startPoint x: 1229, startPoint y: 571, endPoint x: 960, endPoint y: 601, distance: 270.7
click at [960, 601] on app-calendar-viewport "Sat 9 Sun 10 Mon 11 0/1 1 Job Tue 12 Wed 13 2/3 1 Job Thu 14 3/6 2 Jobs Fri 15 …" at bounding box center [784, 450] width 1568 height 609
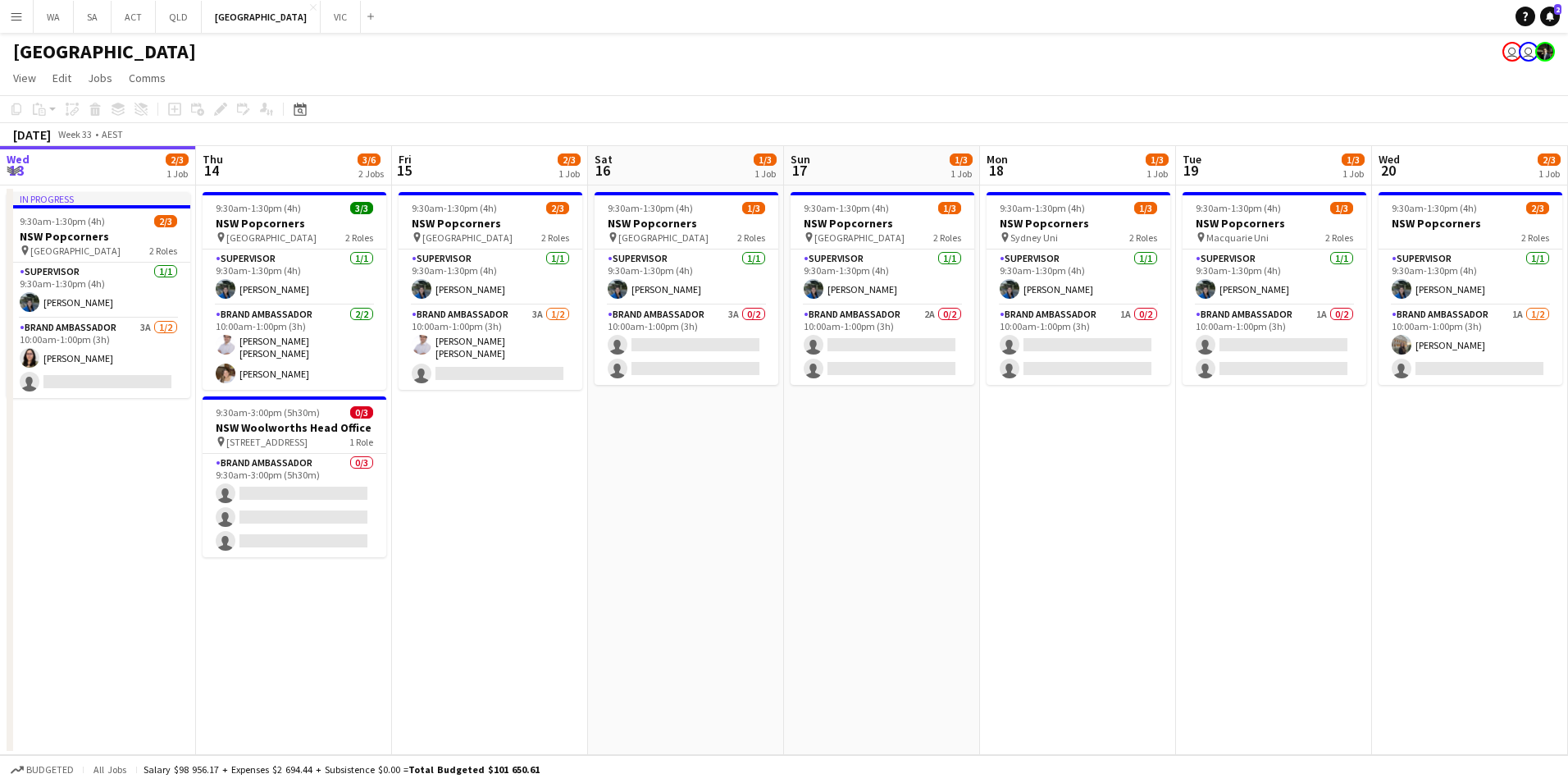
drag, startPoint x: 1071, startPoint y: 601, endPoint x: 1006, endPoint y: 614, distance: 66.3
click at [1006, 614] on app-calendar-viewport "Sun 10 Mon 11 0/1 1 Job Tue 12 Wed 13 2/3 1 Job Thu 14 3/6 2 Jobs Fri 15 2/3 1 …" at bounding box center [784, 450] width 1568 height 609
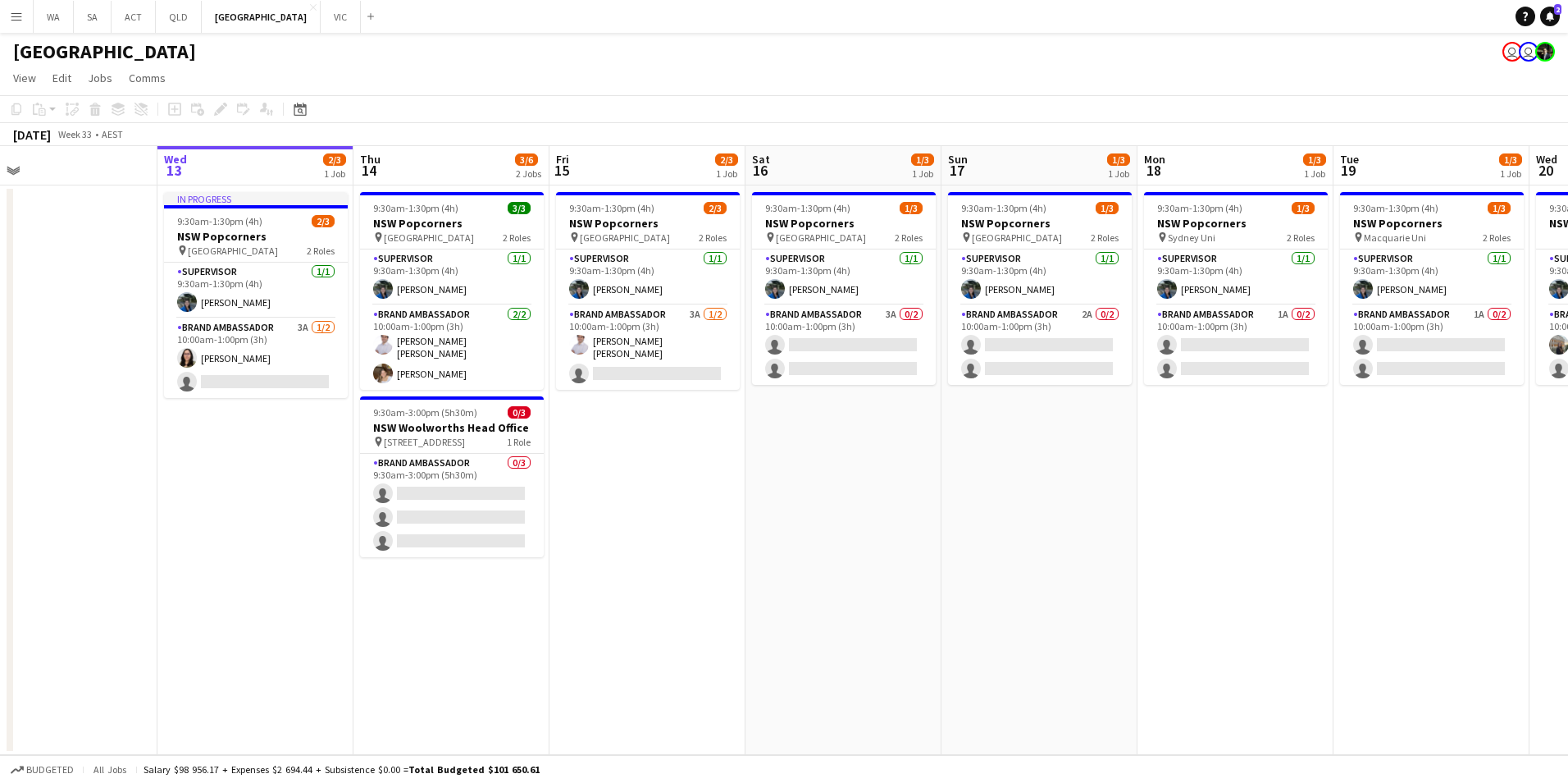
scroll to position [0, 430]
drag, startPoint x: 1049, startPoint y: 607, endPoint x: 1222, endPoint y: 601, distance: 173.1
click at [1222, 601] on app-calendar-viewport "Sun 10 Mon 11 0/1 1 Job Tue 12 Wed 13 2/3 1 Job Thu 14 3/6 2 Jobs Fri 15 2/3 1 …" at bounding box center [784, 450] width 1568 height 609
